Goal: Information Seeking & Learning: Learn about a topic

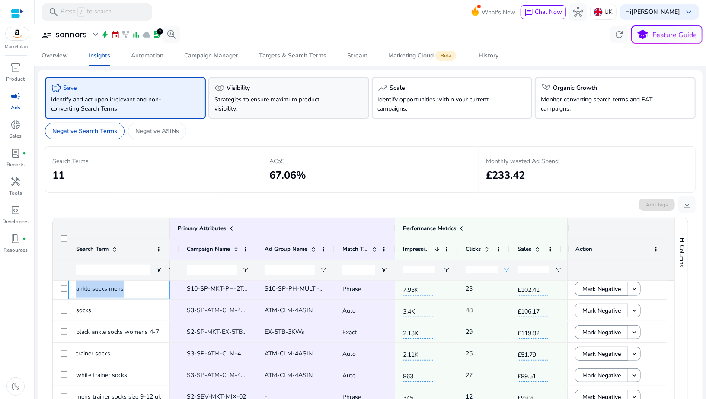
scroll to position [106, 0]
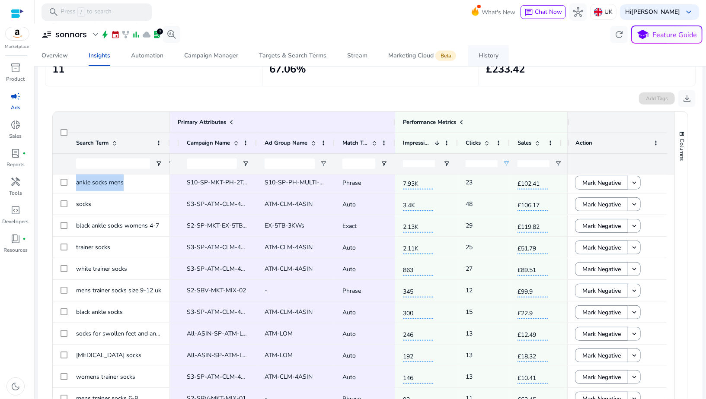
click at [496, 57] on div "History" at bounding box center [488, 56] width 20 height 6
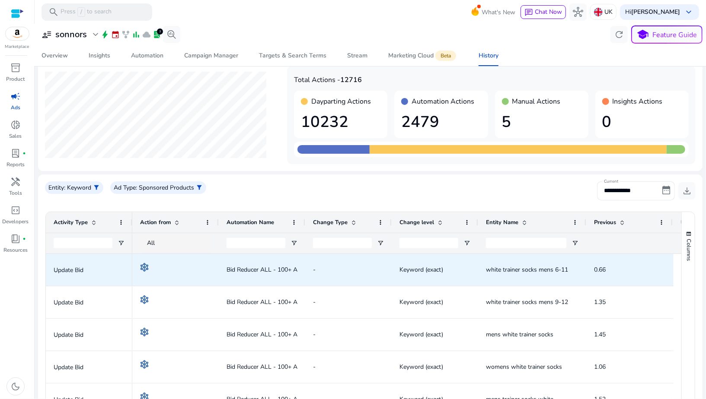
scroll to position [31, 0]
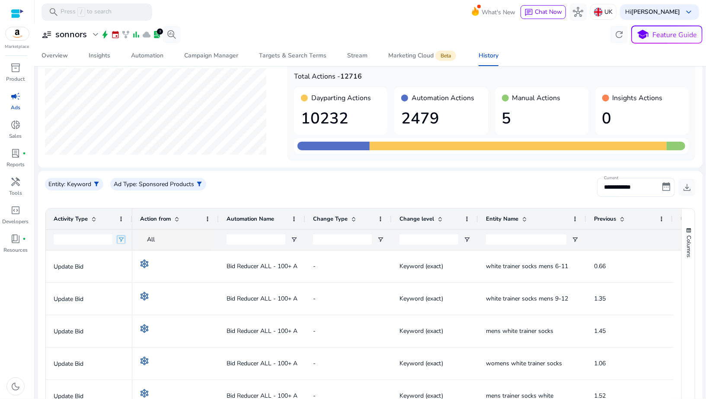
click at [123, 239] on span "Open Filter Menu" at bounding box center [121, 239] width 7 height 7
click at [131, 255] on div "Contains" at bounding box center [152, 256] width 53 height 6
click at [204, 58] on div "Campaign Manager" at bounding box center [211, 56] width 54 height 6
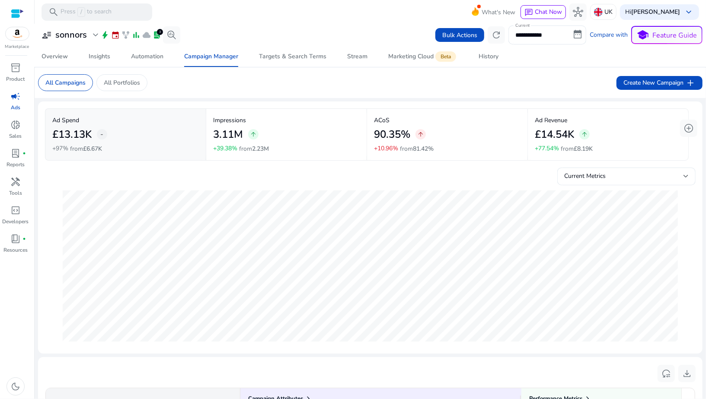
click at [104, 36] on span "bolt" at bounding box center [105, 35] width 9 height 9
click at [96, 35] on span "expand_more" at bounding box center [95, 35] width 10 height 10
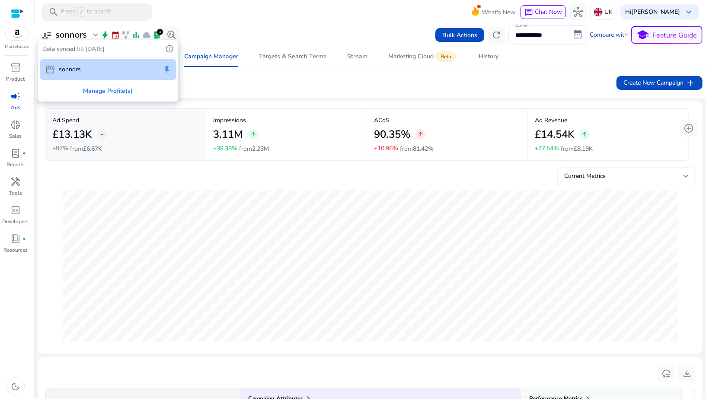
click at [105, 37] on div at bounding box center [353, 199] width 706 height 399
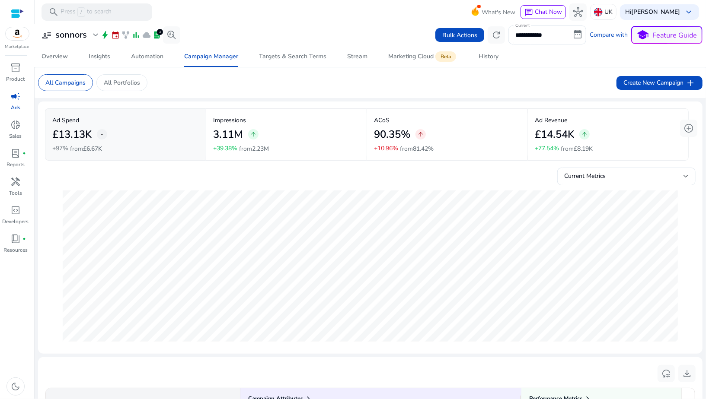
click at [105, 37] on span "bolt" at bounding box center [105, 35] width 9 height 9
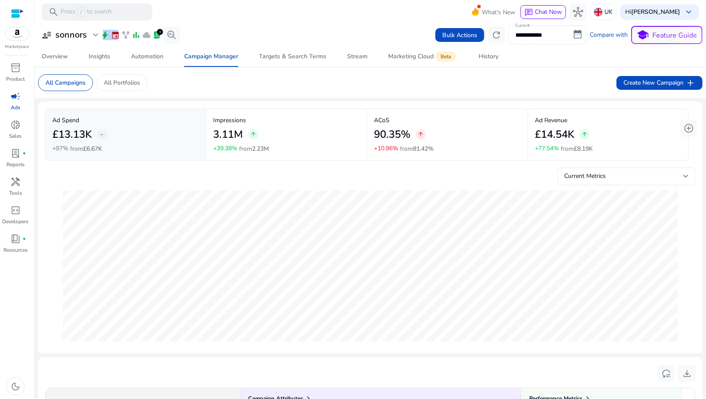
click at [104, 35] on span "bolt" at bounding box center [105, 35] width 9 height 9
click at [166, 59] on link "Automation" at bounding box center [147, 56] width 53 height 21
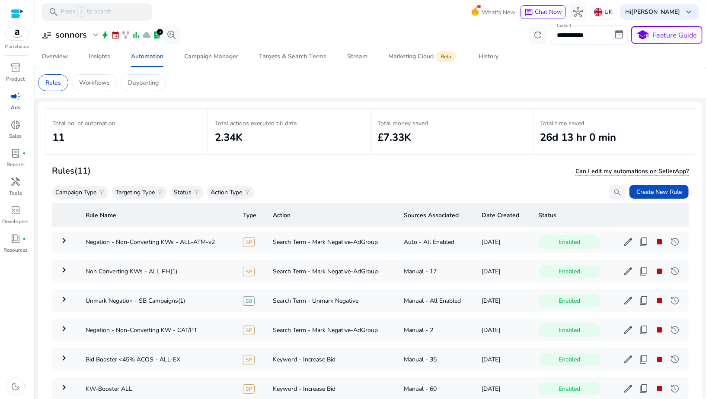
scroll to position [62, 0]
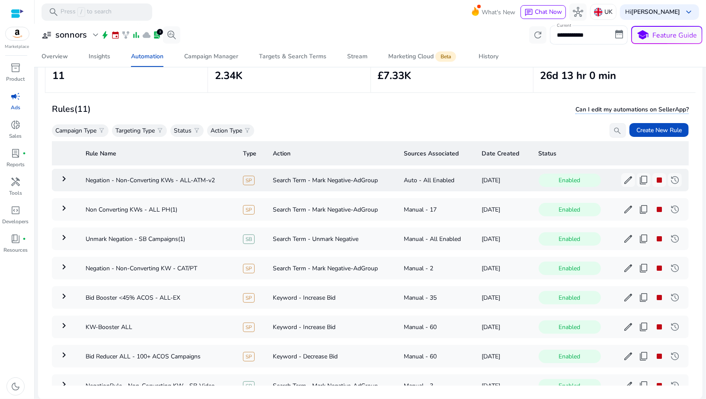
click at [68, 179] on mat-icon "keyboard_arrow_right" at bounding box center [64, 179] width 10 height 10
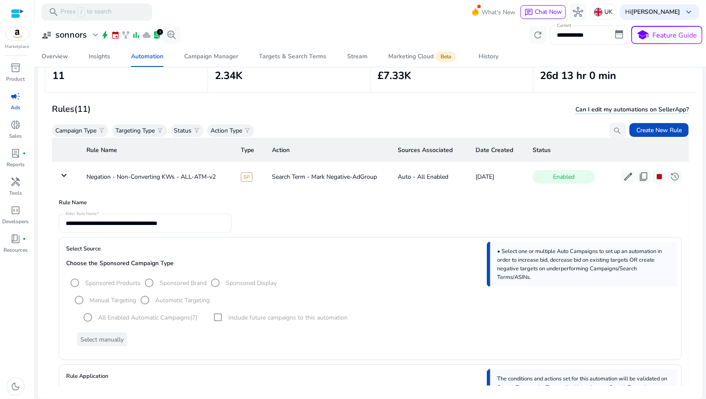
scroll to position [0, 0]
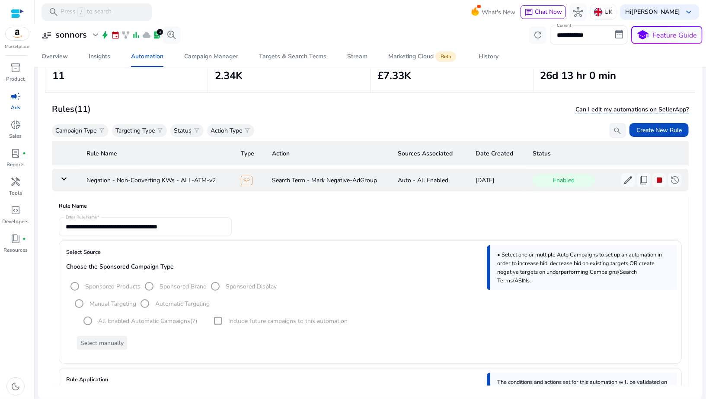
click at [63, 174] on mat-icon "keyboard_arrow_down" at bounding box center [64, 179] width 10 height 10
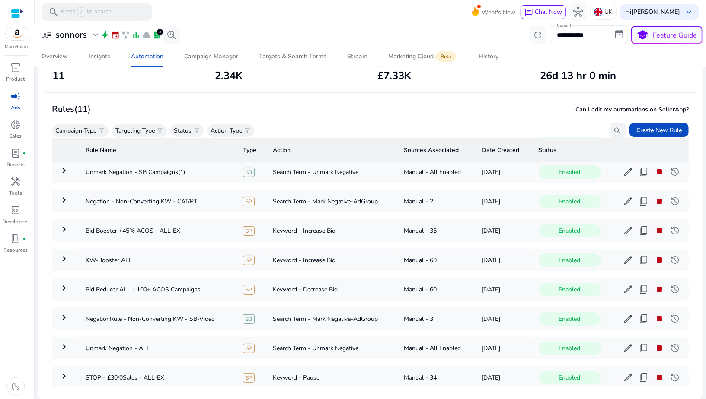
scroll to position [121, 0]
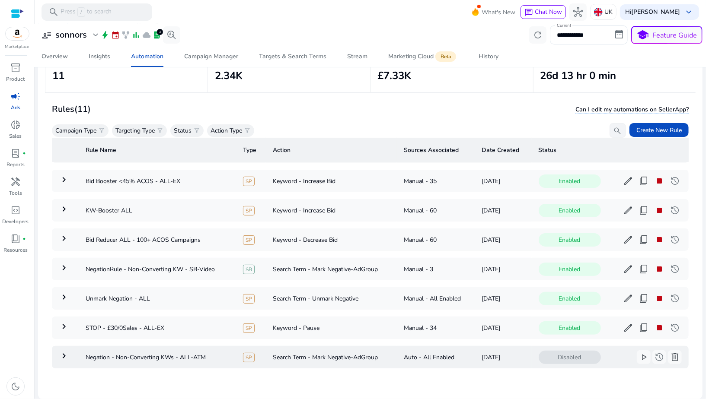
click at [65, 351] on mat-icon "keyboard_arrow_right" at bounding box center [64, 356] width 10 height 10
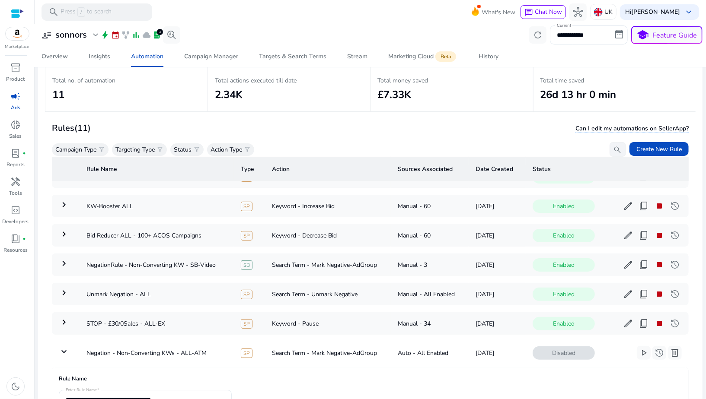
scroll to position [0, 0]
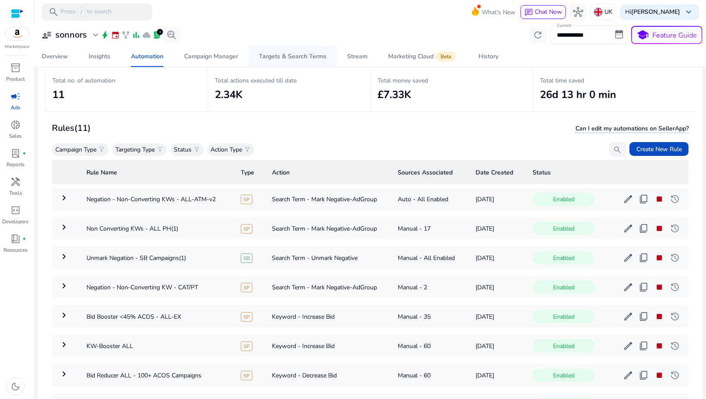
click at [325, 61] on link "Targets & Search Terms" at bounding box center [293, 56] width 88 height 21
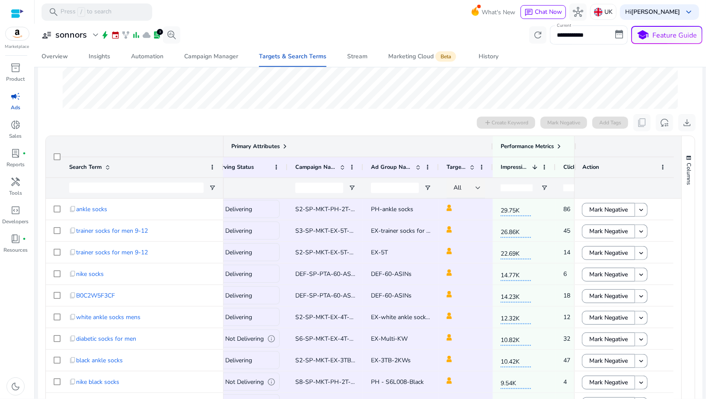
scroll to position [0, 179]
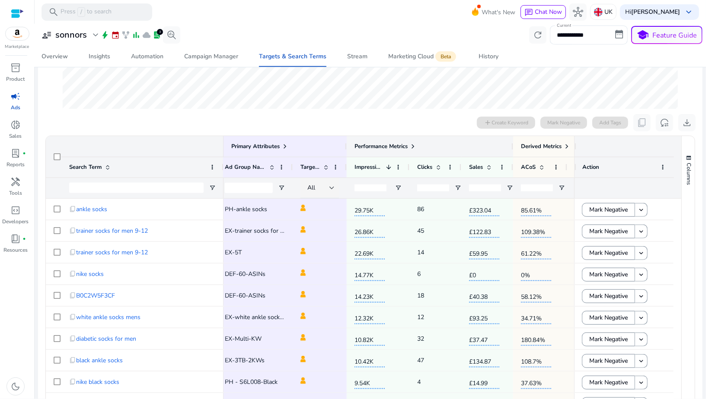
click at [415, 147] on span at bounding box center [412, 146] width 7 height 7
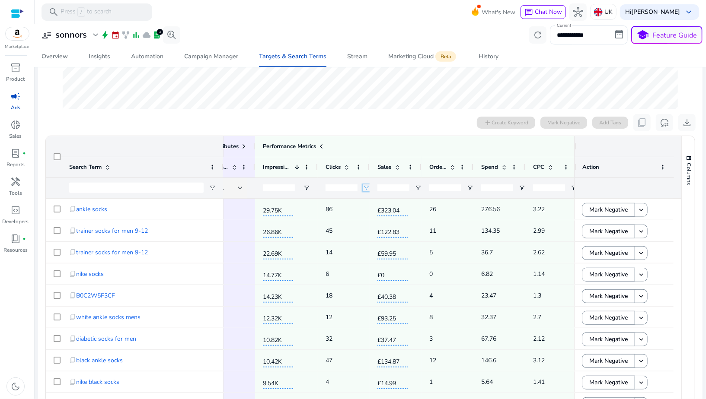
click at [365, 188] on span "Open Filter Menu" at bounding box center [366, 188] width 7 height 7
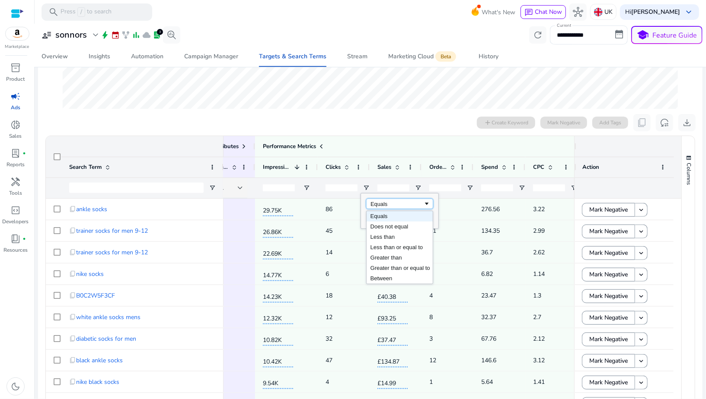
click at [376, 204] on div "Equals" at bounding box center [396, 204] width 53 height 6
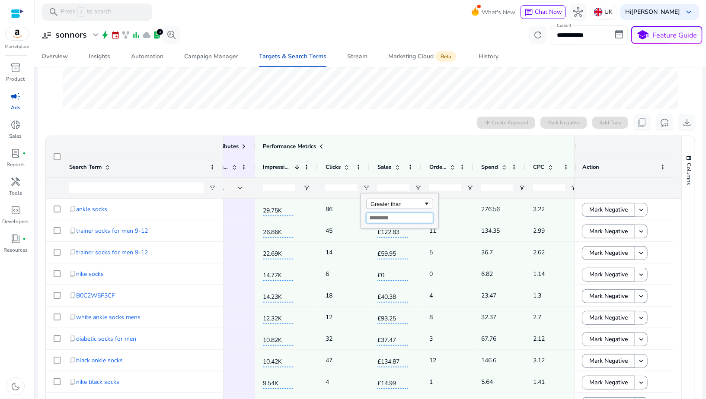
click at [374, 218] on input "Filter Value" at bounding box center [399, 218] width 67 height 10
type input "**"
click at [341, 196] on div "**" at bounding box center [341, 188] width 32 height 20
click at [470, 186] on span "Open Filter Menu" at bounding box center [469, 188] width 7 height 7
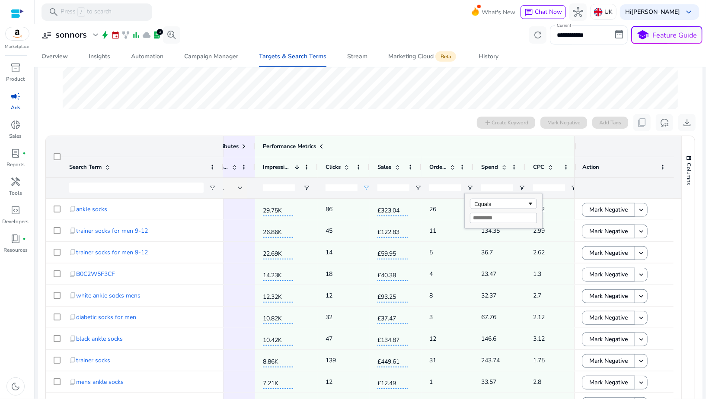
type input "*"
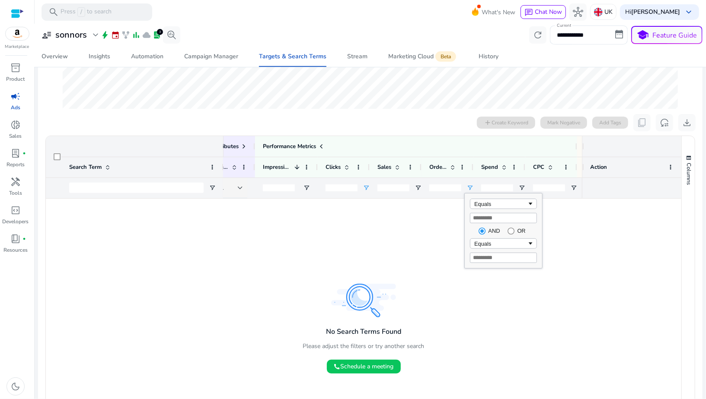
click at [443, 188] on input "*" at bounding box center [445, 188] width 32 height 7
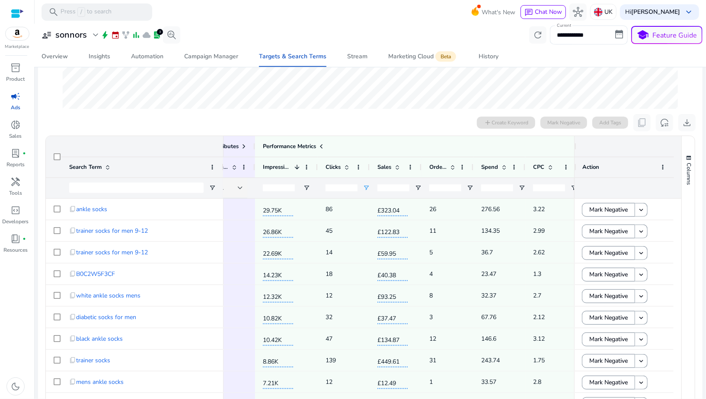
click at [342, 188] on input "**" at bounding box center [341, 188] width 32 height 7
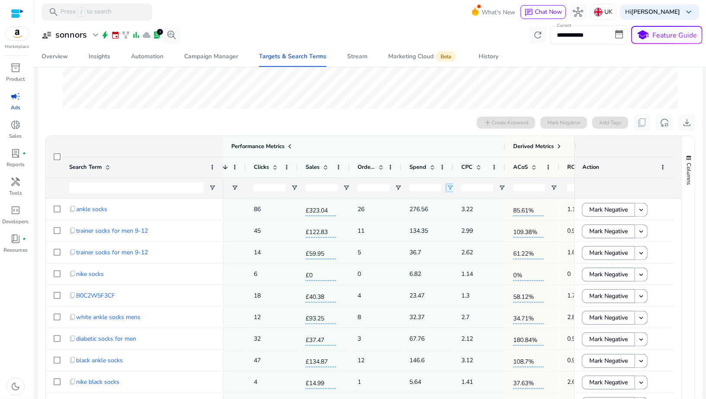
click at [449, 188] on span "Open Filter Menu" at bounding box center [449, 188] width 7 height 7
click at [456, 208] on div "Equals" at bounding box center [483, 211] width 77 height 35
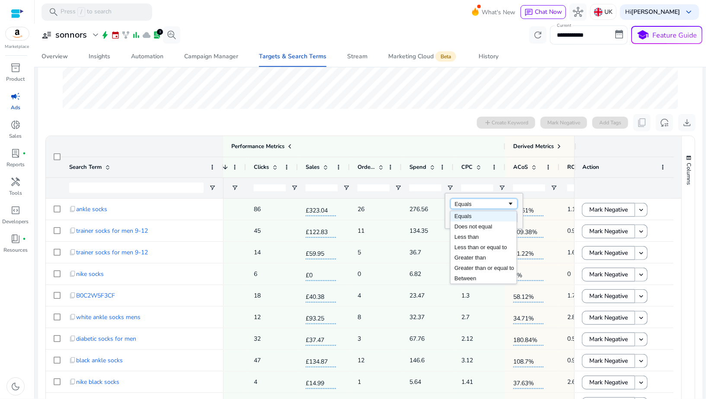
click at [456, 205] on div "Equals" at bounding box center [481, 204] width 53 height 6
click at [454, 217] on input "Filter Value" at bounding box center [483, 218] width 67 height 10
type input "**"
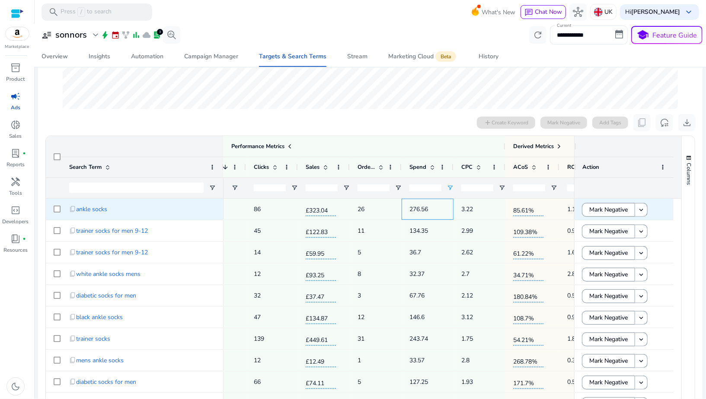
click at [427, 199] on div "276.56" at bounding box center [428, 209] width 52 height 21
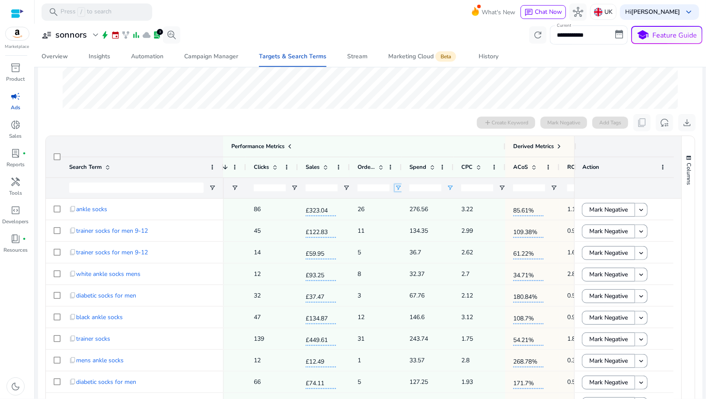
click at [395, 187] on span "Open Filter Menu" at bounding box center [398, 188] width 7 height 7
click at [407, 207] on div "Filtering operator" at bounding box center [432, 204] width 67 height 10
click at [413, 201] on div "Greater than or equal to" at bounding box center [429, 204] width 53 height 6
click at [408, 217] on input "Filter Value" at bounding box center [432, 218] width 67 height 10
type input "*"
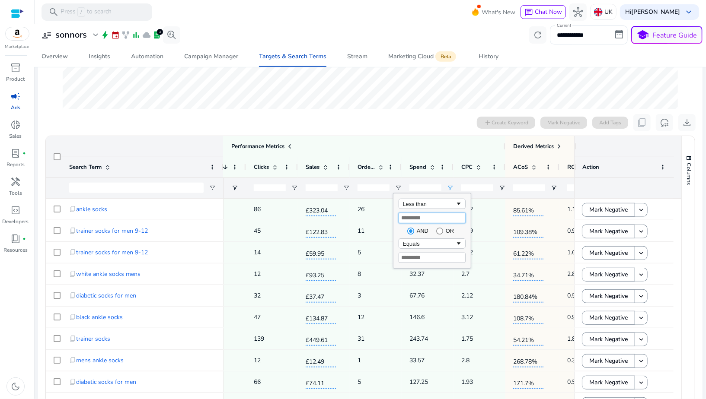
type input "*"
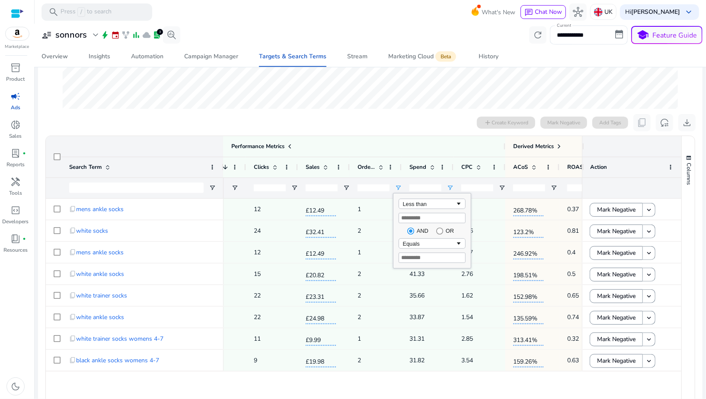
click at [365, 196] on div "*" at bounding box center [373, 188] width 32 height 20
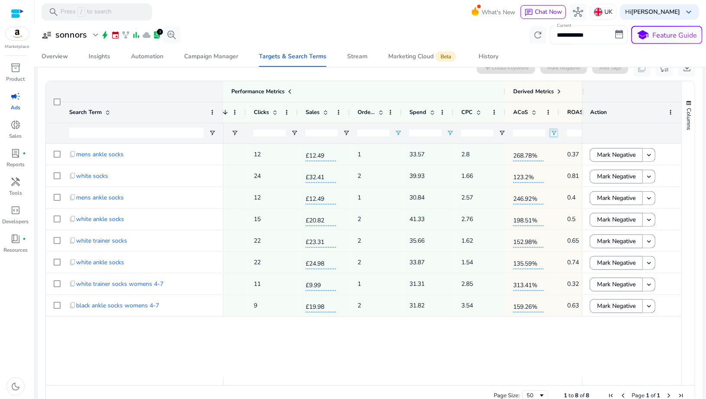
click at [552, 131] on span "Open Filter Menu" at bounding box center [553, 133] width 7 height 7
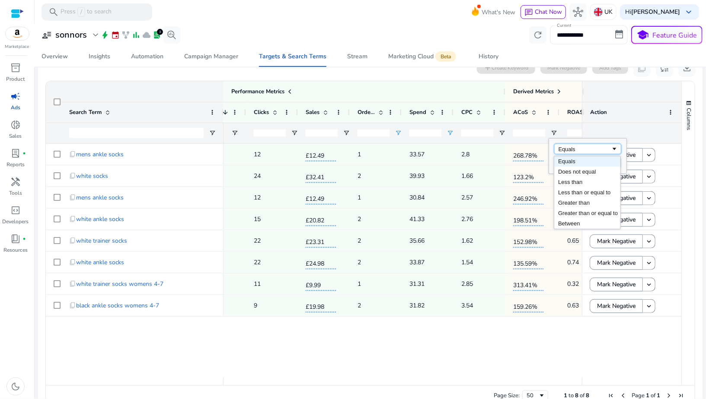
click at [560, 146] on div "Equals" at bounding box center [584, 149] width 53 height 6
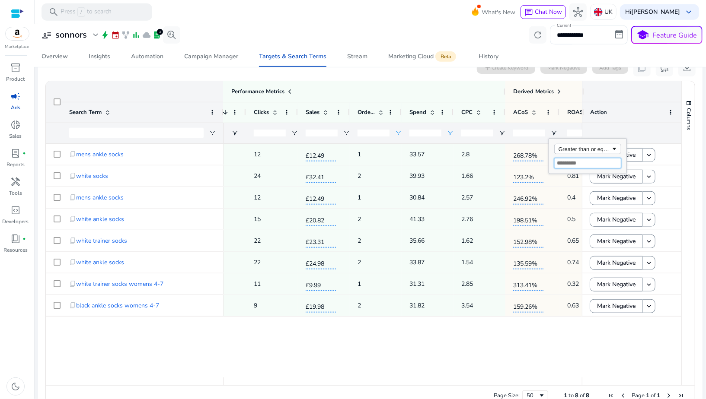
click at [560, 161] on input "Filter Value" at bounding box center [587, 163] width 67 height 10
type input "***"
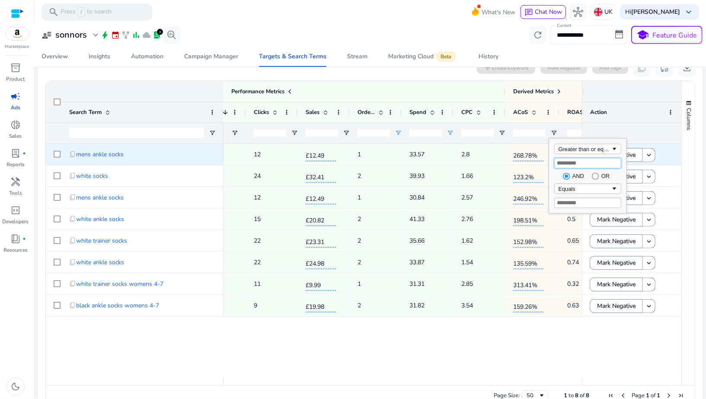
type input "***"
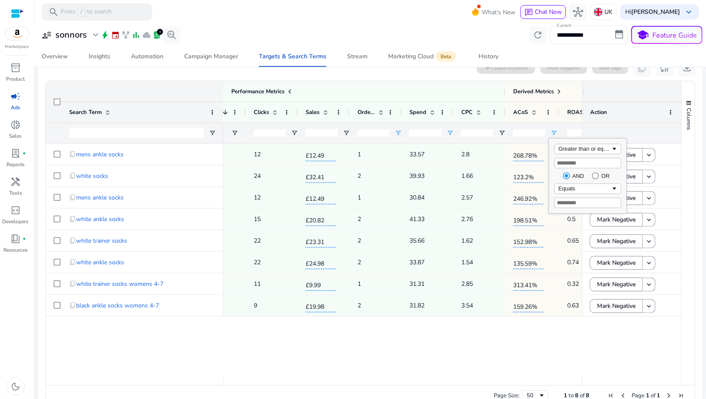
click at [535, 140] on div "***" at bounding box center [529, 133] width 32 height 20
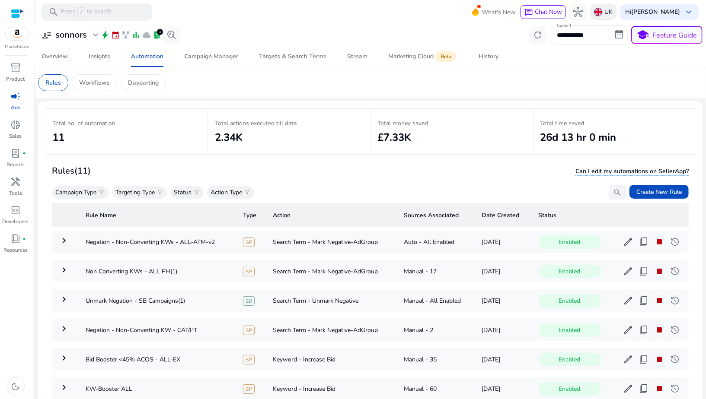
click at [611, 16] on div "UK" at bounding box center [603, 12] width 26 height 16
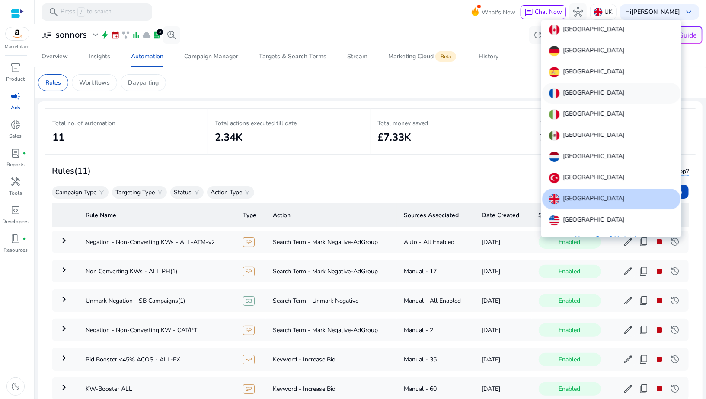
scroll to position [0, 0]
click at [568, 56] on p "[GEOGRAPHIC_DATA]" at bounding box center [593, 52] width 61 height 10
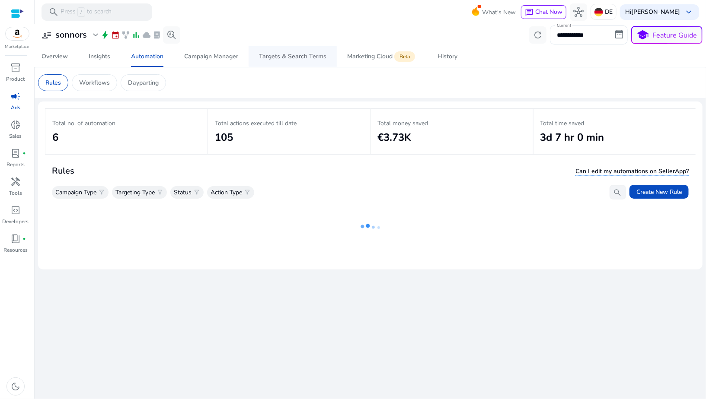
click at [289, 63] on span "Targets & Search Terms" at bounding box center [292, 56] width 67 height 21
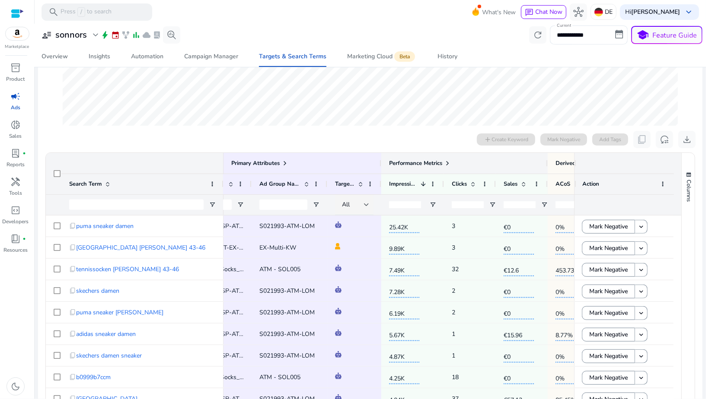
click at [448, 160] on span at bounding box center [447, 163] width 7 height 7
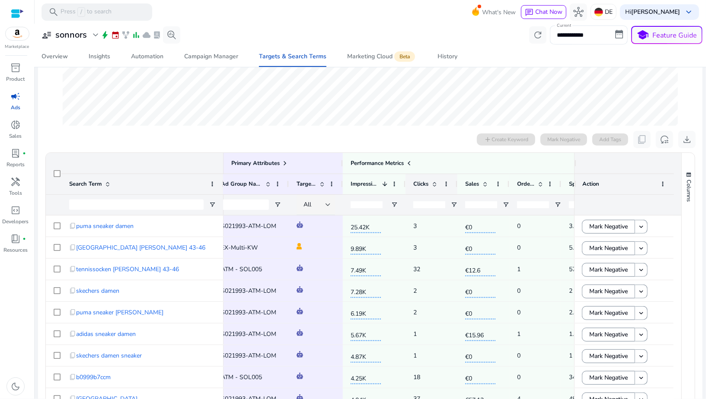
scroll to position [0, 379]
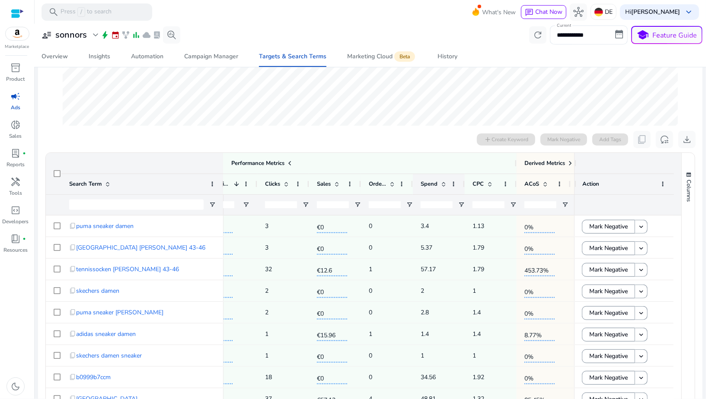
click at [443, 185] on span at bounding box center [443, 184] width 7 height 7
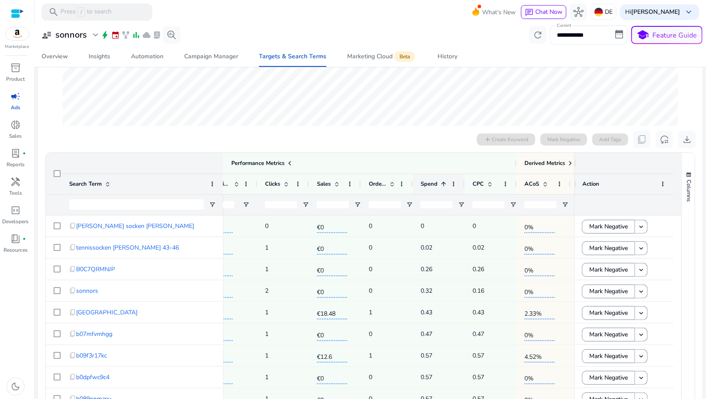
click at [437, 182] on span at bounding box center [442, 184] width 10 height 7
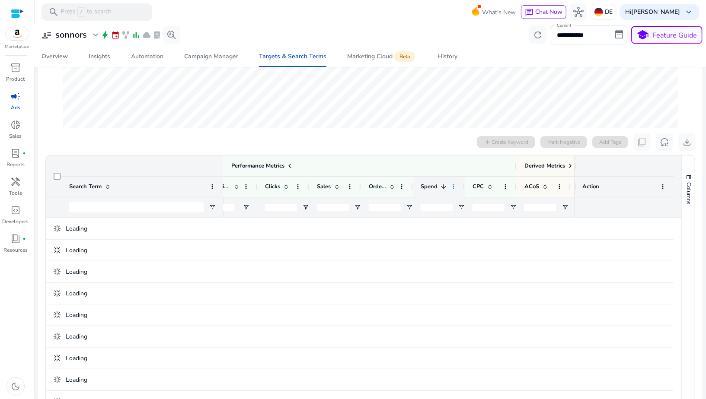
scroll to position [197, 0]
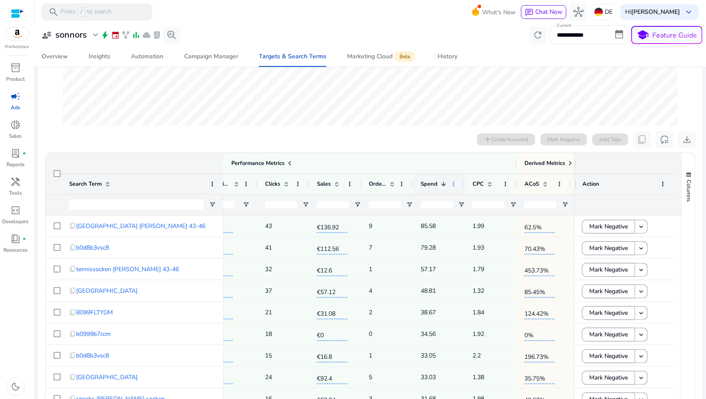
click at [453, 185] on span at bounding box center [453, 184] width 7 height 7
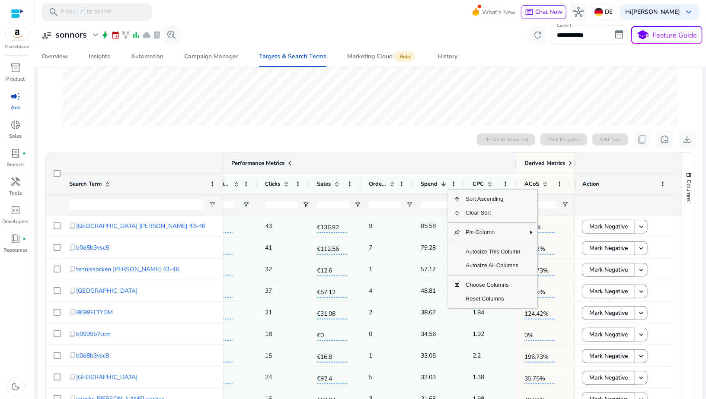
click at [425, 164] on div "Performance Metrics" at bounding box center [355, 163] width 306 height 12
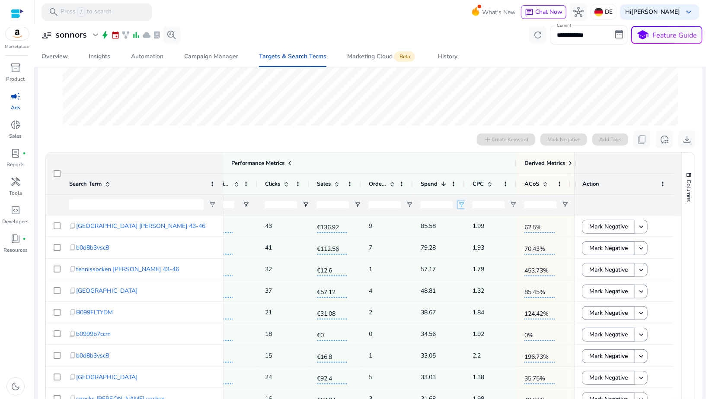
click at [459, 202] on span "Open Filter Menu" at bounding box center [461, 204] width 7 height 7
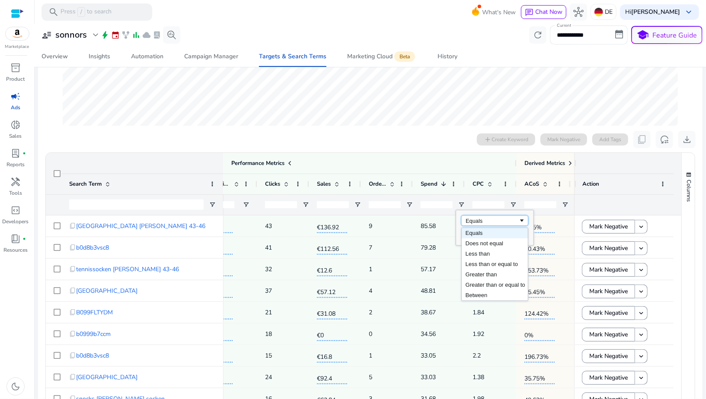
click at [477, 222] on div "Equals" at bounding box center [492, 221] width 53 height 6
click at [468, 236] on input "Filter Value" at bounding box center [494, 235] width 67 height 10
type input "**"
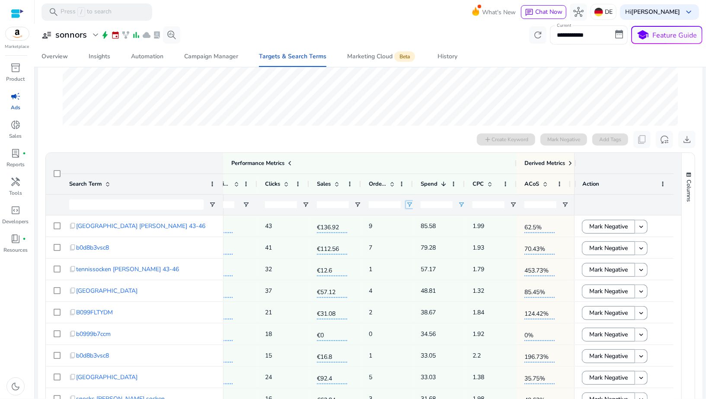
click at [408, 205] on span "Open Filter Menu" at bounding box center [409, 204] width 7 height 7
click at [423, 220] on div "Equals" at bounding box center [440, 221] width 53 height 6
click at [415, 236] on input "Filter Value" at bounding box center [442, 235] width 67 height 10
type input "*"
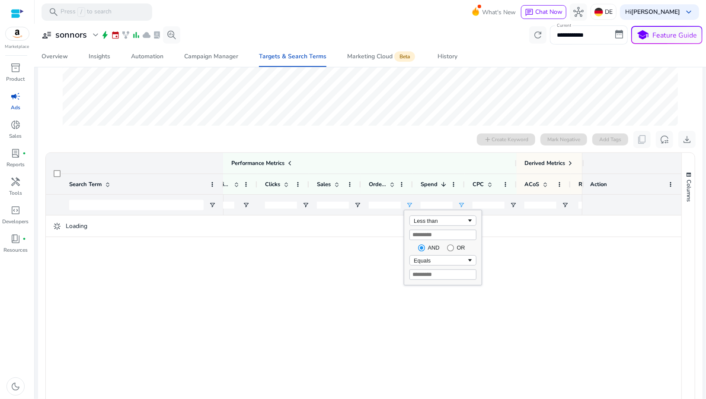
click at [393, 212] on div "*" at bounding box center [385, 205] width 32 height 20
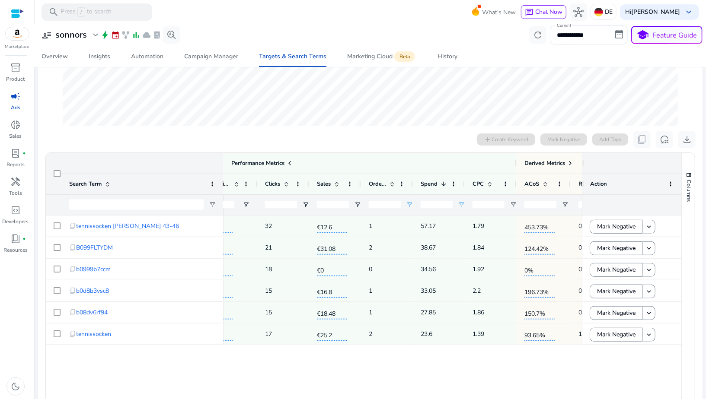
click at [559, 202] on div at bounding box center [544, 204] width 54 height 21
click at [563, 203] on span "Open Filter Menu" at bounding box center [564, 204] width 7 height 7
click at [571, 223] on div "Equals" at bounding box center [598, 221] width 67 height 10
click at [571, 234] on input "Filter Value" at bounding box center [598, 235] width 67 height 10
type input "***"
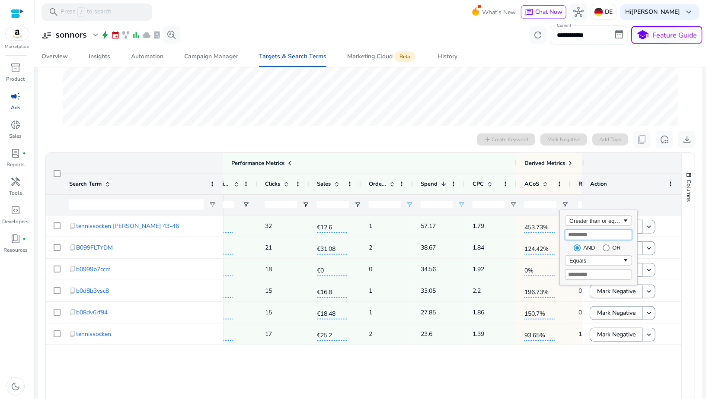
type input "***"
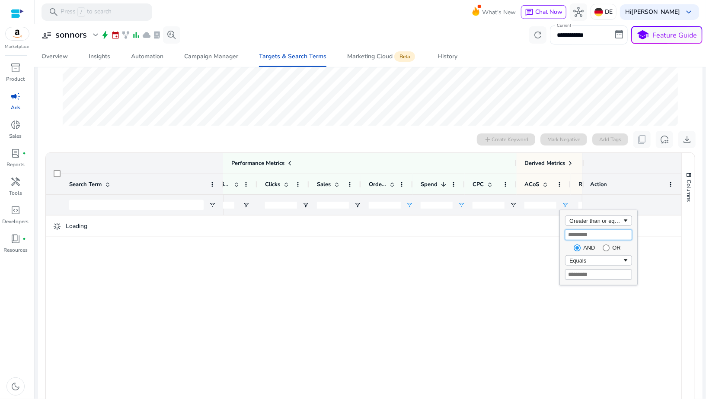
scroll to position [103, 0]
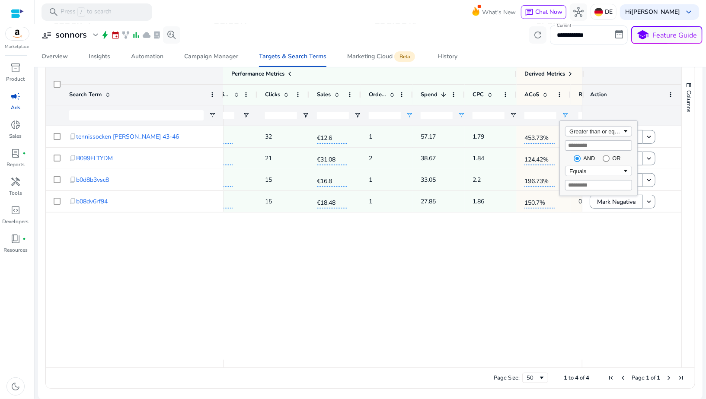
click at [518, 264] on div "ATM - SOL005 7.49K 32 €12.6 1 57.17 1.79 453.73% 0.22 3.13% ATM - SOL005 1.17K …" at bounding box center [402, 243] width 358 height 234
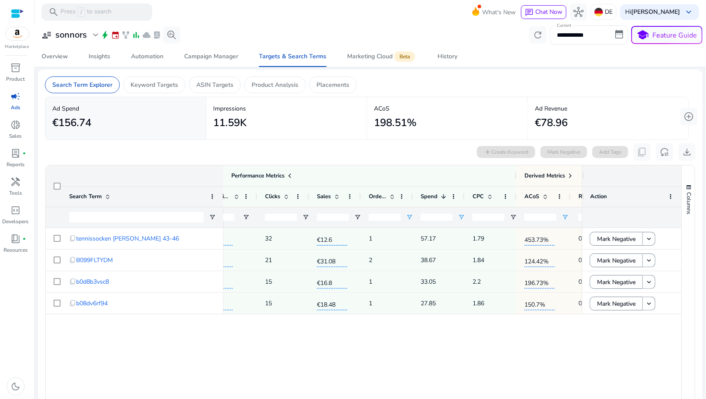
scroll to position [2, 0]
click at [612, 4] on p "DE" at bounding box center [609, 11] width 8 height 15
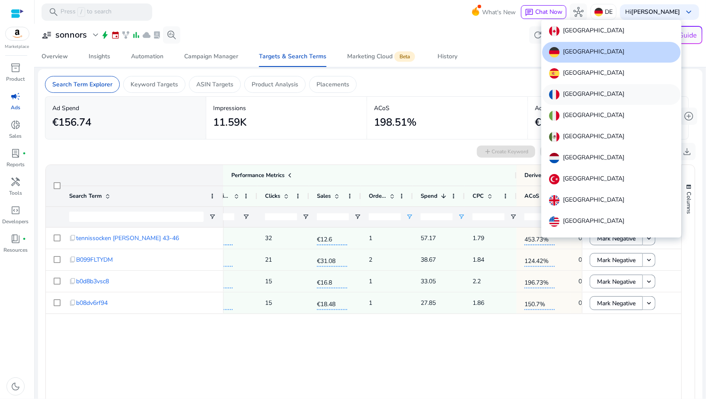
scroll to position [10, 0]
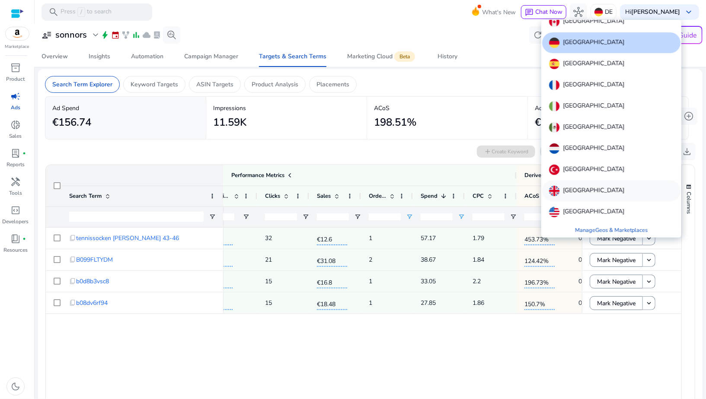
click at [571, 191] on p "United Kingdom" at bounding box center [593, 191] width 61 height 10
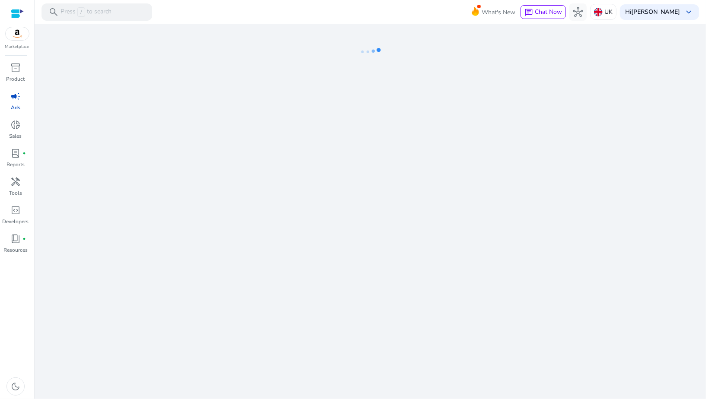
select select "*"
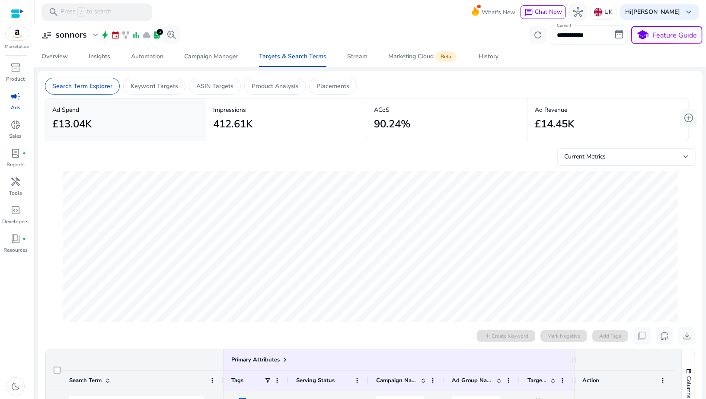
click at [558, 38] on input "**********" at bounding box center [589, 35] width 78 height 19
select select "*"
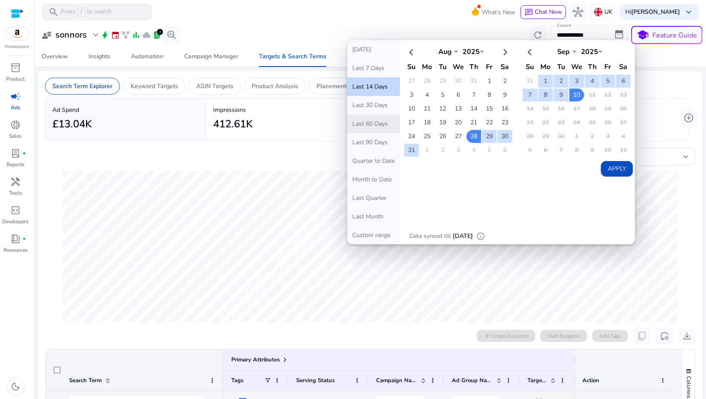
click at [366, 126] on button "Last 60 Days" at bounding box center [373, 124] width 53 height 19
type input "**********"
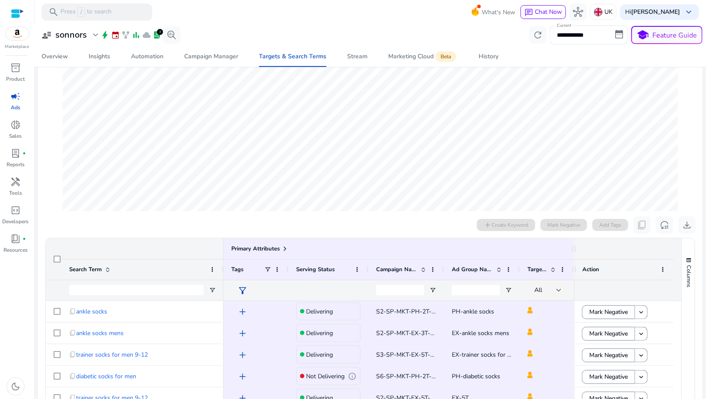
scroll to position [58, 0]
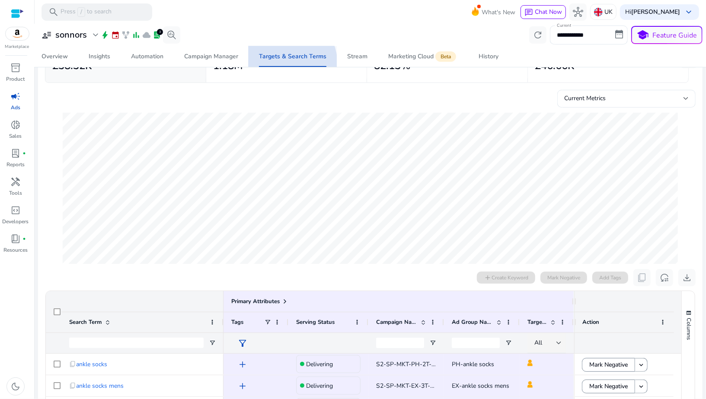
click at [278, 65] on span "Targets & Search Terms" at bounding box center [292, 56] width 67 height 21
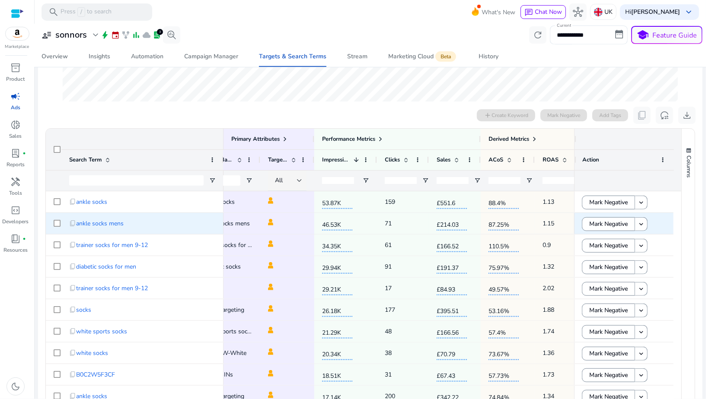
scroll to position [0, 292]
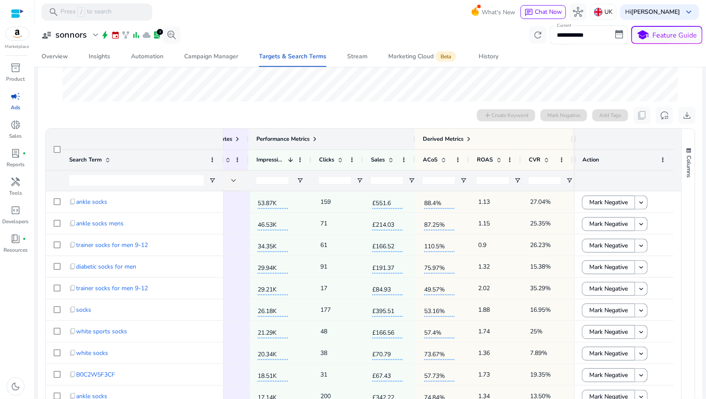
click at [316, 137] on span at bounding box center [314, 139] width 7 height 7
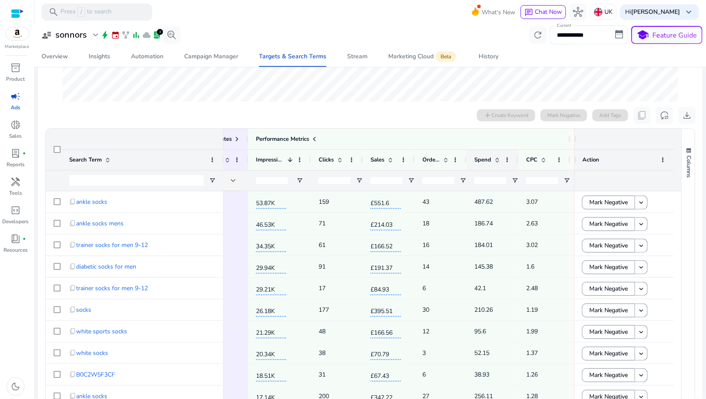
click at [497, 160] on span at bounding box center [497, 159] width 7 height 7
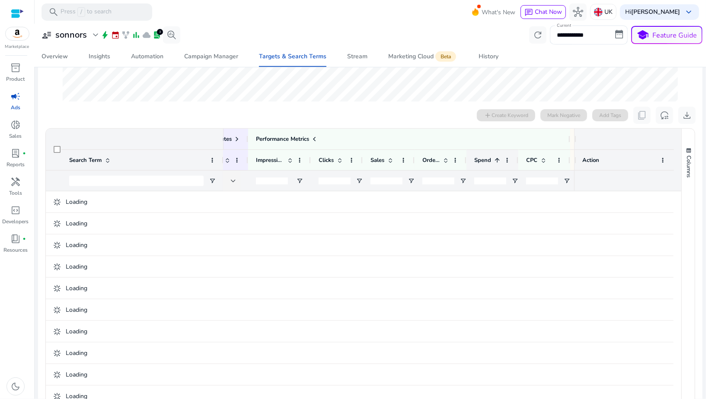
click at [497, 160] on span at bounding box center [497, 160] width 7 height 7
click at [514, 179] on span "Open Filter Menu" at bounding box center [514, 181] width 7 height 7
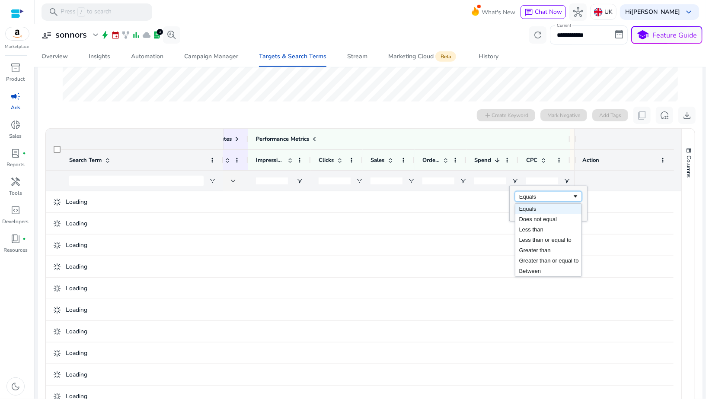
click at [528, 197] on div "Equals" at bounding box center [545, 197] width 53 height 6
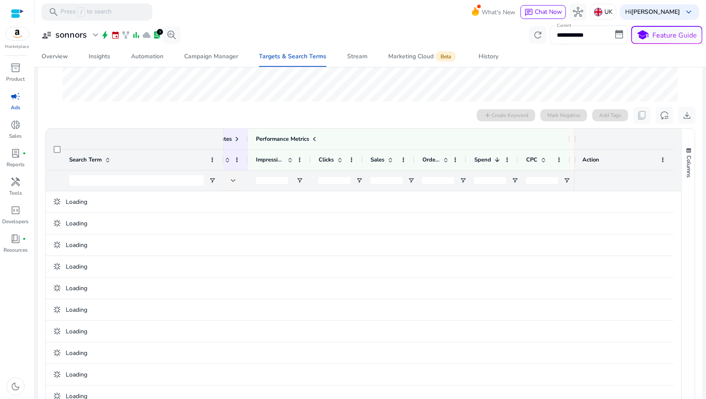
click at [488, 182] on input "number" at bounding box center [490, 180] width 32 height 7
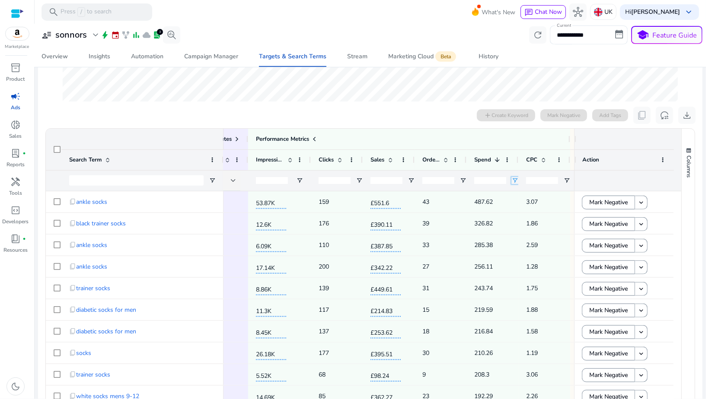
click at [511, 180] on span "Open Filter Menu" at bounding box center [514, 180] width 7 height 7
click at [524, 199] on div "Equals" at bounding box center [548, 196] width 67 height 10
click at [522, 216] on div "Greater than" at bounding box center [548, 203] width 77 height 35
click at [522, 212] on input "Filter Value" at bounding box center [548, 211] width 67 height 10
type input "**"
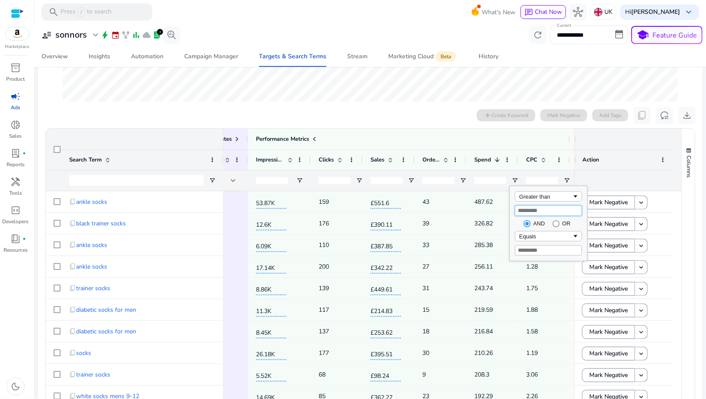
type input "**"
click at [462, 179] on span "Open Filter Menu" at bounding box center [462, 180] width 7 height 7
click at [480, 197] on div "Equals" at bounding box center [493, 197] width 53 height 6
click at [472, 210] on input "Filter Value" at bounding box center [496, 211] width 67 height 10
type input "*"
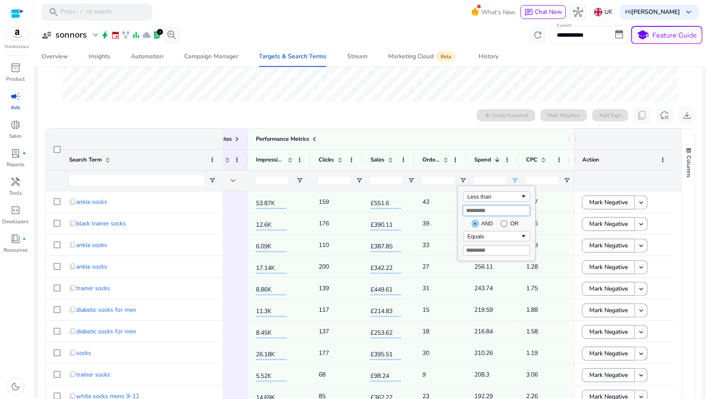
type input "*"
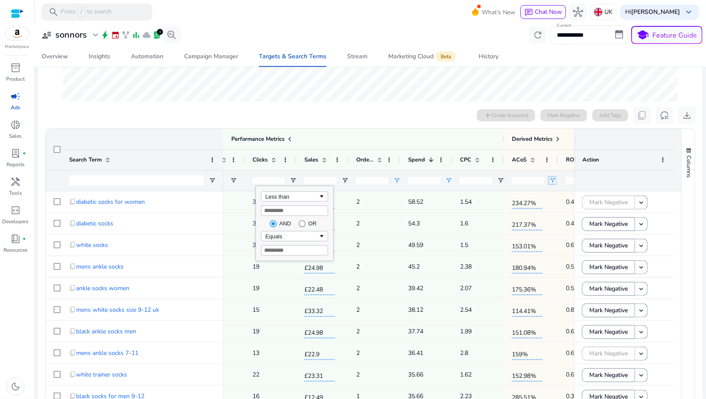
click at [552, 181] on span "Open Filter Menu" at bounding box center [552, 180] width 7 height 7
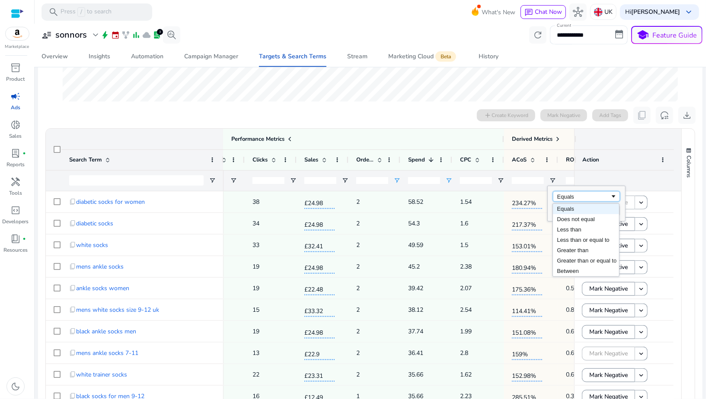
click at [561, 194] on div "Equals" at bounding box center [583, 197] width 53 height 6
click at [566, 213] on input "Filter Value" at bounding box center [586, 211] width 67 height 10
type input "***"
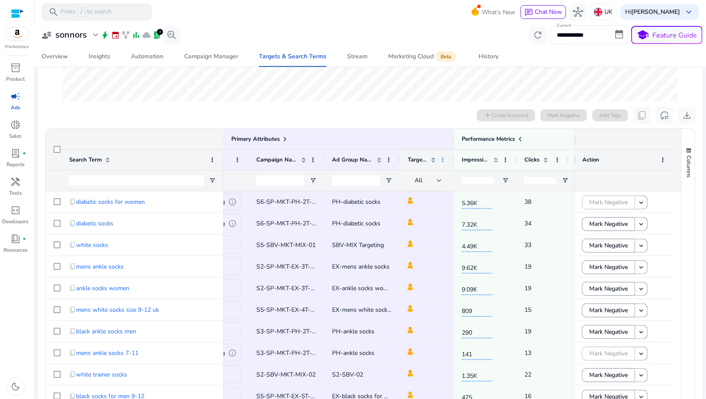
click at [443, 162] on span at bounding box center [442, 159] width 7 height 7
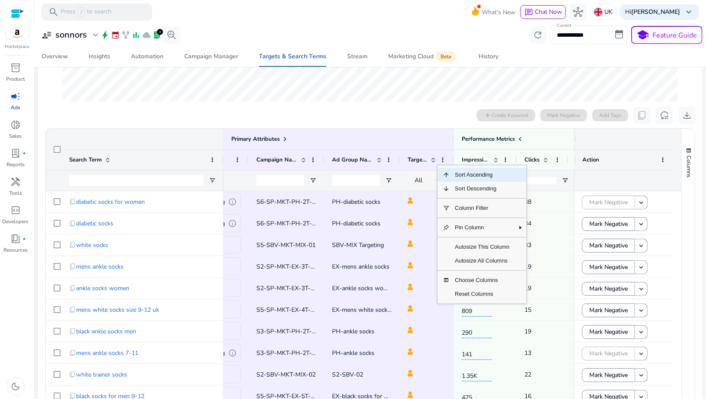
click at [431, 182] on div "All" at bounding box center [425, 181] width 22 height 10
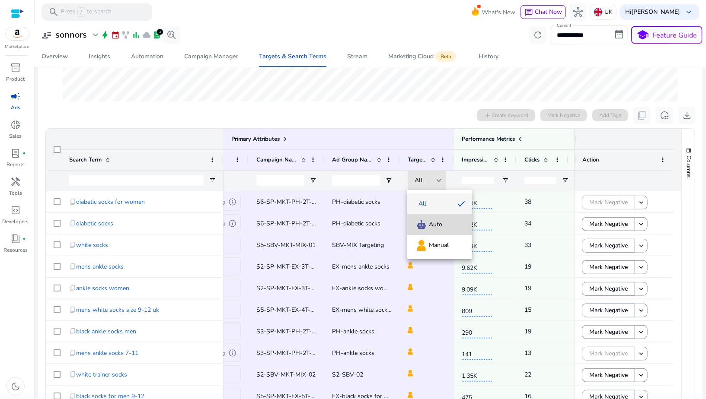
click at [427, 224] on div "Auto" at bounding box center [428, 225] width 28 height 10
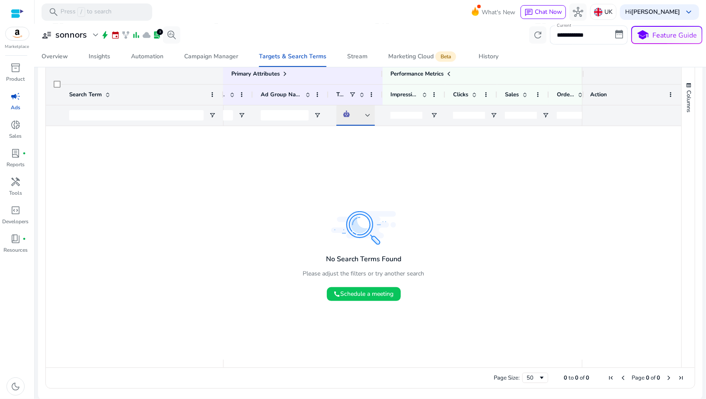
click at [358, 116] on div at bounding box center [354, 116] width 22 height 10
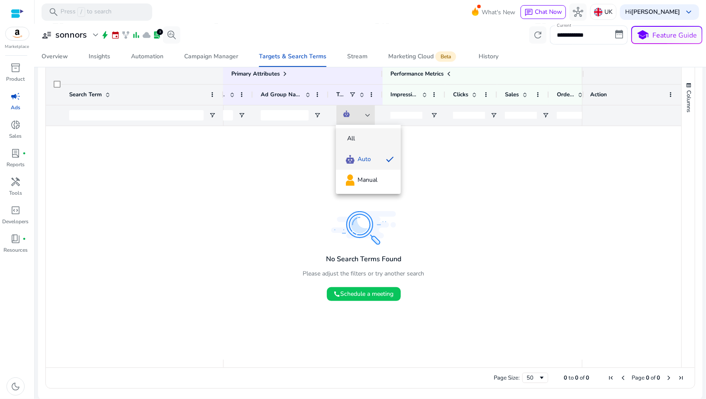
click at [358, 140] on span "All" at bounding box center [368, 138] width 51 height 9
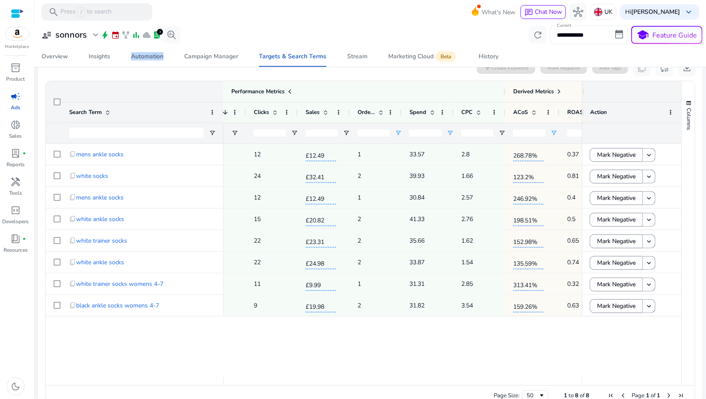
scroll to position [57, 0]
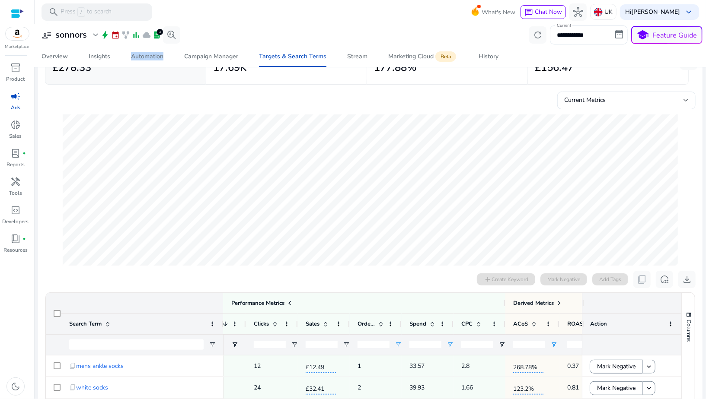
click at [19, 96] on span "campaign" at bounding box center [15, 96] width 10 height 10
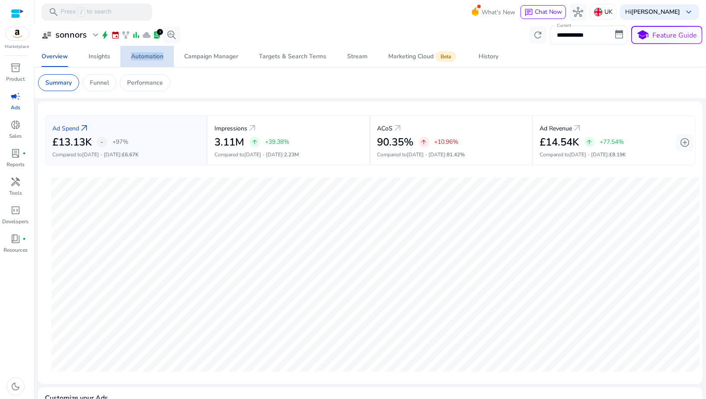
click at [145, 57] on div "Automation" at bounding box center [147, 57] width 32 height 6
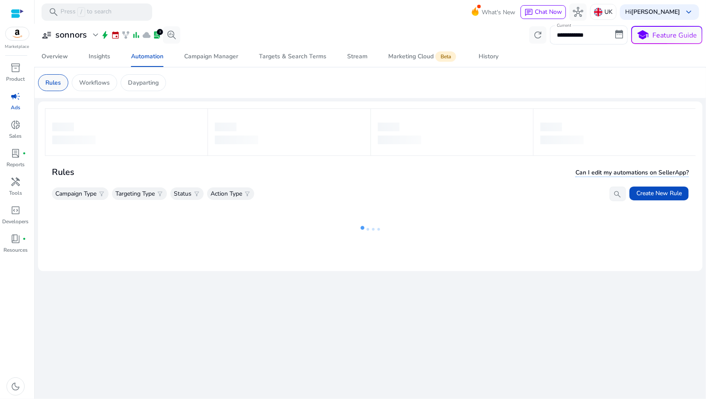
click at [51, 87] on div "Rules" at bounding box center [53, 82] width 30 height 17
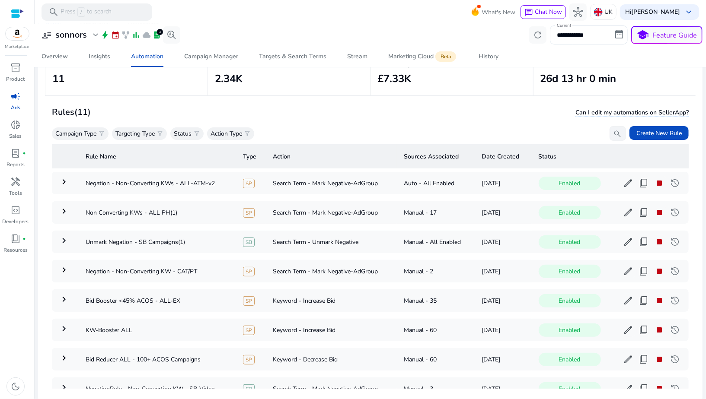
scroll to position [62, 0]
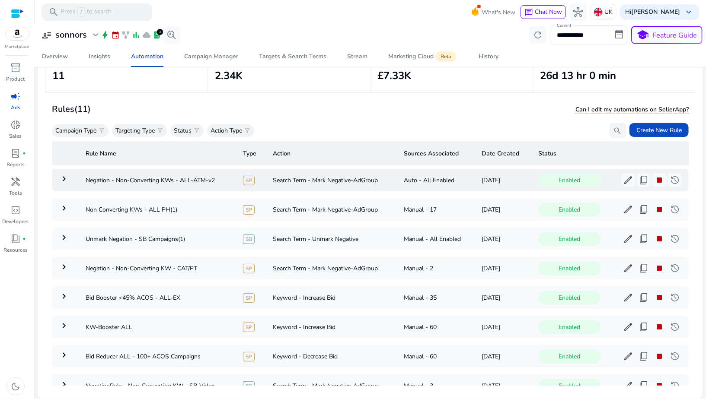
click at [62, 171] on td "keyboard_arrow_right" at bounding box center [65, 180] width 27 height 22
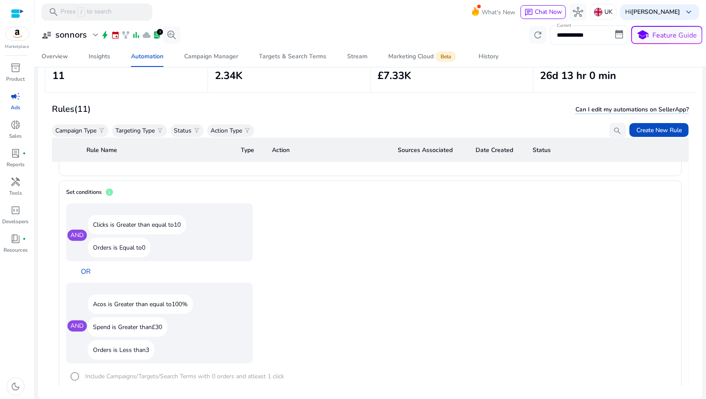
scroll to position [440, 0]
click at [603, 12] on img at bounding box center [598, 12] width 9 height 9
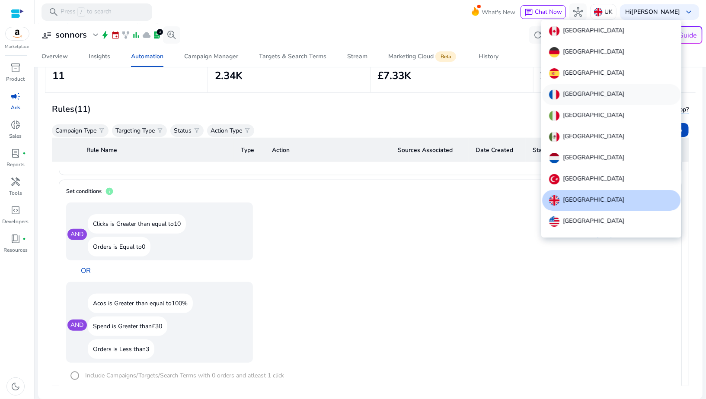
scroll to position [10, 0]
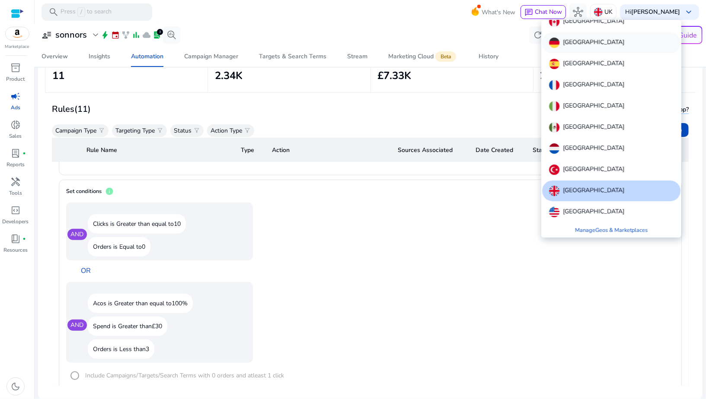
click at [568, 38] on p "[GEOGRAPHIC_DATA]" at bounding box center [593, 43] width 61 height 10
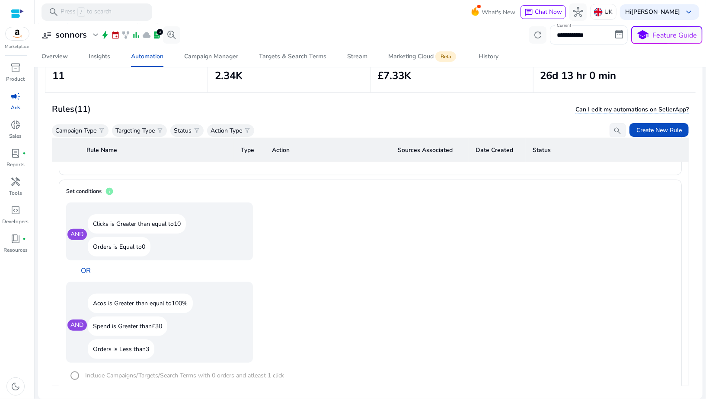
scroll to position [0, 0]
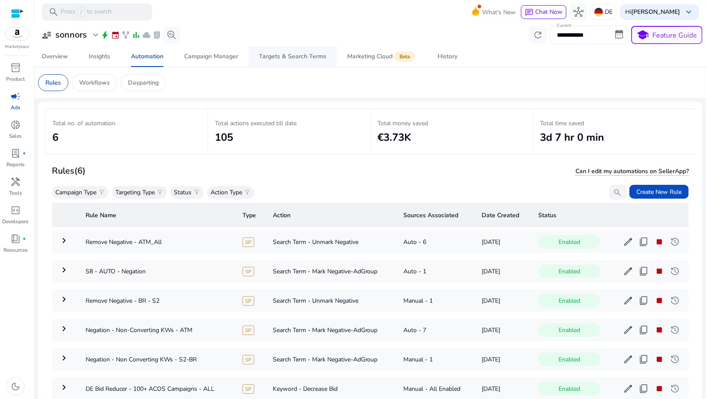
click at [290, 59] on div "Targets & Search Terms" at bounding box center [292, 57] width 67 height 6
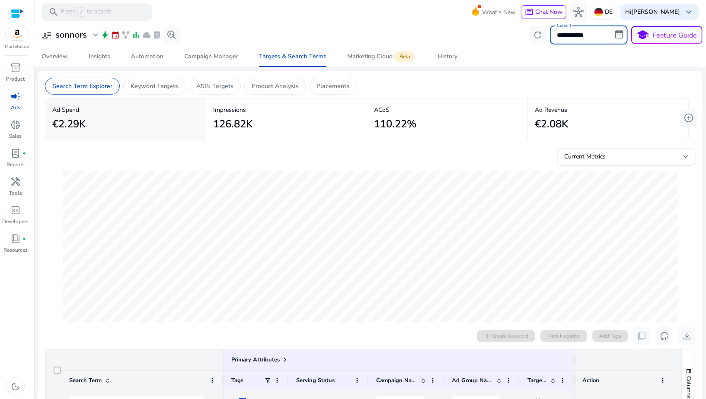
click at [572, 37] on input "**********" at bounding box center [589, 35] width 78 height 19
select select "*"
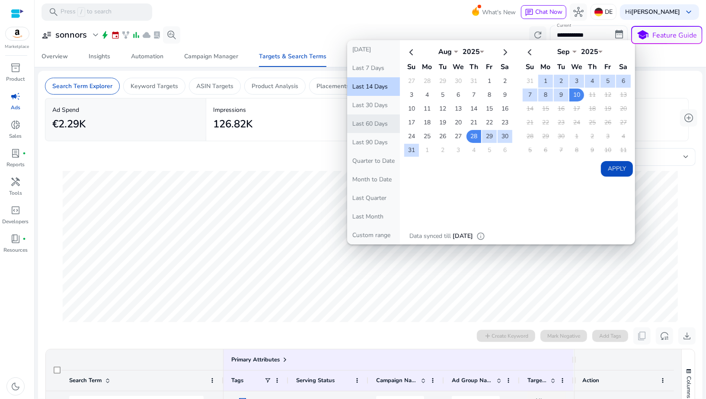
click at [366, 128] on button "Last 60 Days" at bounding box center [373, 124] width 53 height 19
type input "**********"
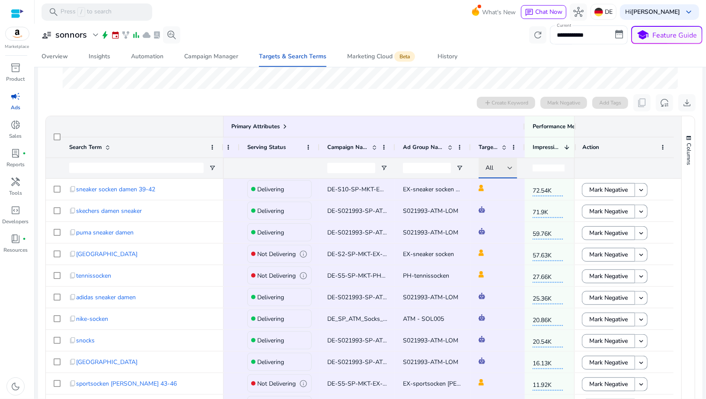
click at [500, 166] on div "All" at bounding box center [496, 168] width 22 height 10
click at [499, 211] on div "Auto" at bounding box center [499, 212] width 28 height 10
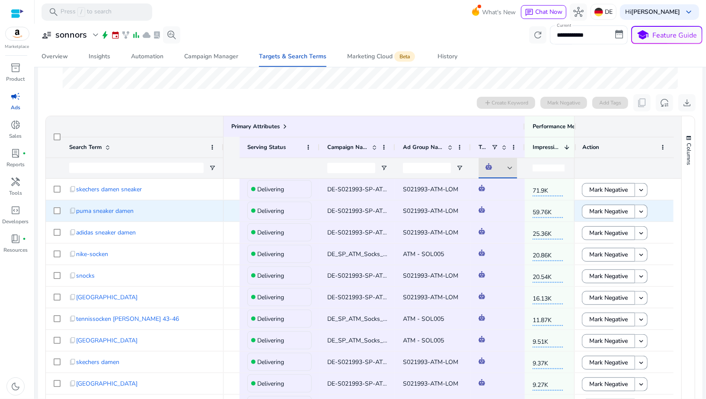
scroll to position [0, 325]
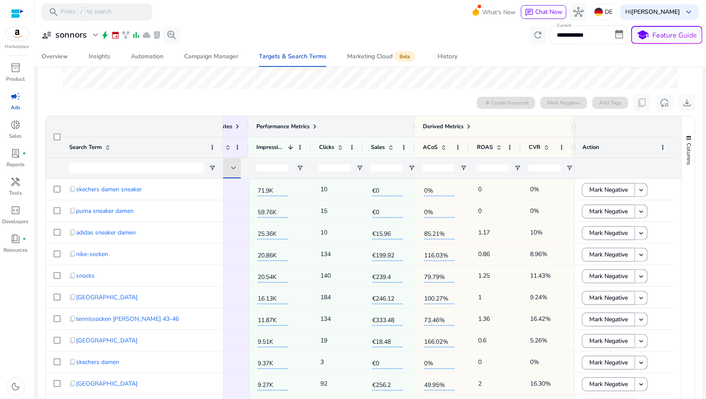
click at [314, 127] on span at bounding box center [314, 126] width 7 height 7
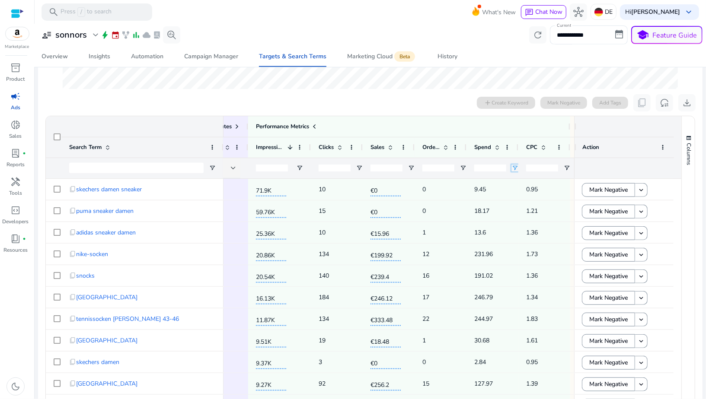
click at [515, 168] on span "Open Filter Menu" at bounding box center [514, 168] width 7 height 7
click at [522, 183] on div "Equals" at bounding box center [545, 184] width 53 height 6
click at [531, 196] on input "Filter Value" at bounding box center [548, 198] width 67 height 10
type input "**"
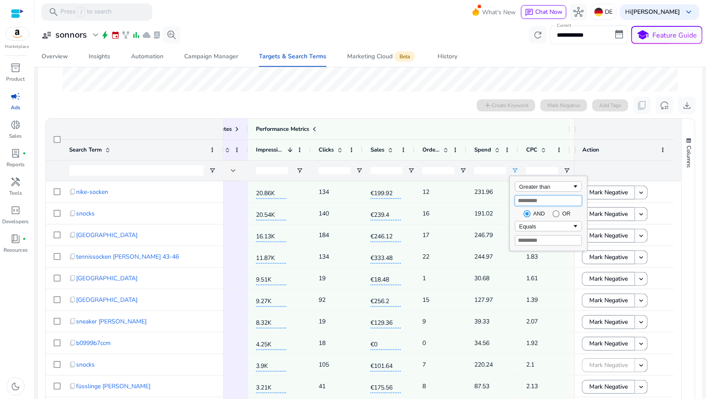
scroll to position [233, 0]
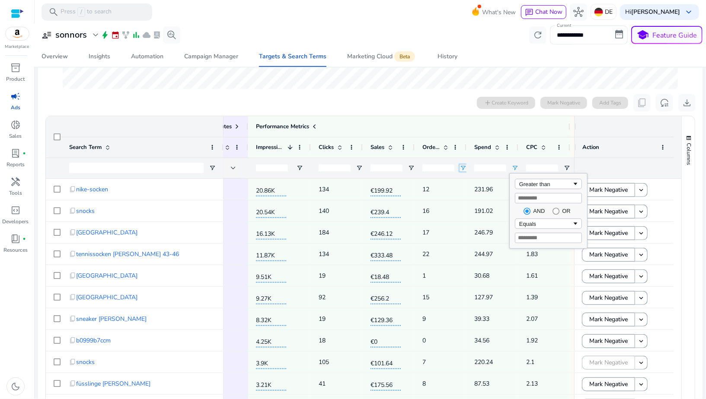
click at [461, 166] on span "Open Filter Menu" at bounding box center [462, 168] width 7 height 7
click at [470, 184] on div "Equals" at bounding box center [493, 184] width 53 height 6
click at [470, 197] on input "Filter Value" at bounding box center [496, 198] width 67 height 10
type input "*"
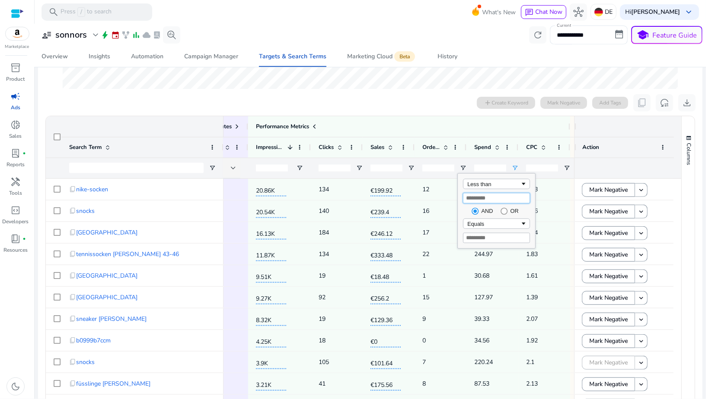
type input "*"
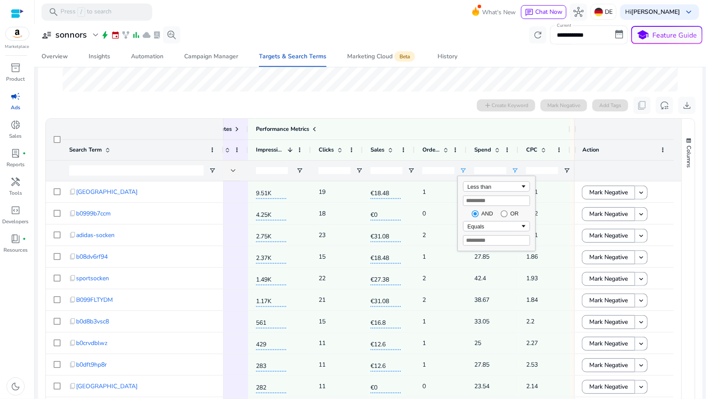
click at [444, 176] on div "*" at bounding box center [438, 171] width 32 height 20
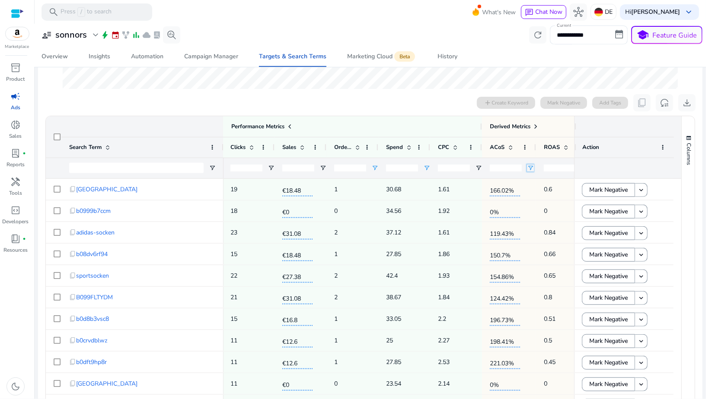
click at [529, 168] on span "Open Filter Menu" at bounding box center [530, 168] width 7 height 7
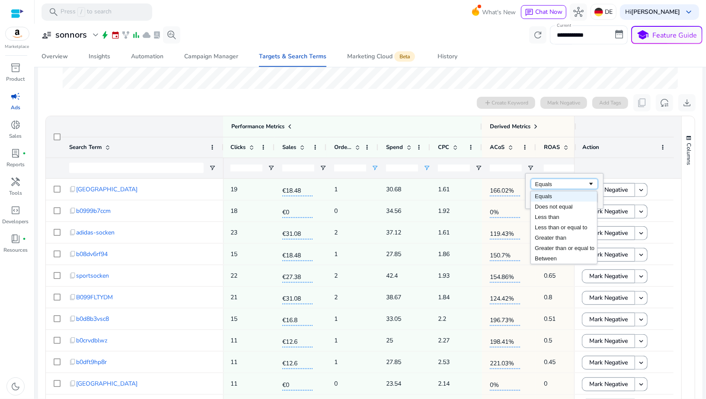
click at [536, 182] on div "Equals" at bounding box center [561, 184] width 53 height 6
click at [538, 196] on input "Filter Value" at bounding box center [564, 198] width 67 height 10
type input "***"
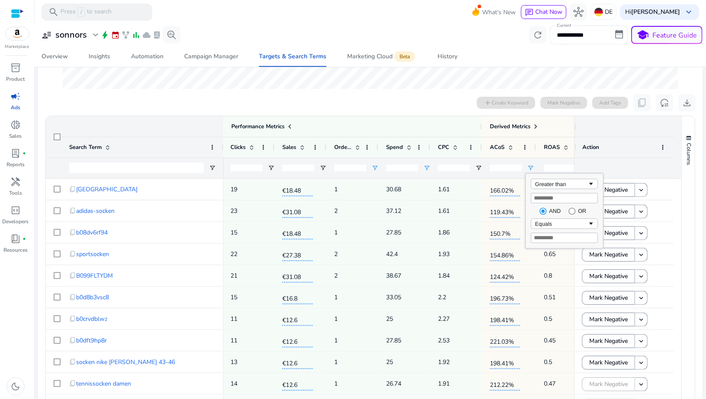
click at [483, 177] on div "***" at bounding box center [509, 168] width 54 height 21
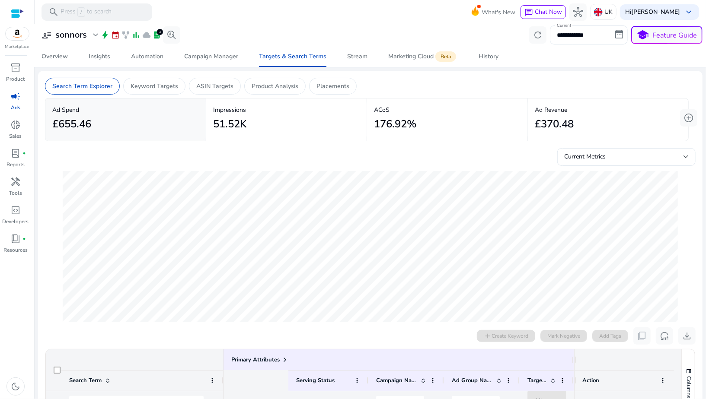
scroll to position [0, 191]
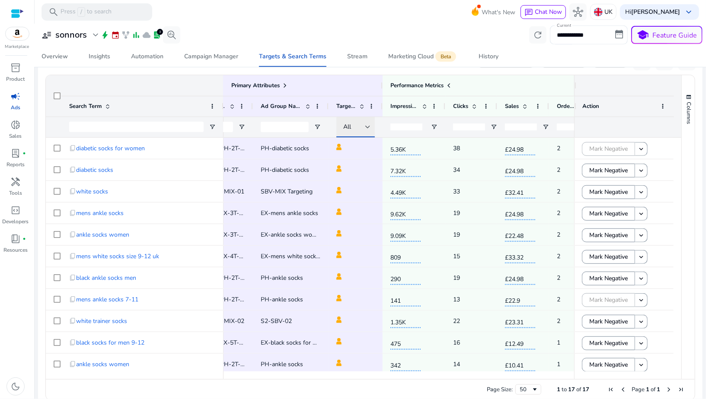
click at [363, 127] on div "All" at bounding box center [354, 127] width 22 height 10
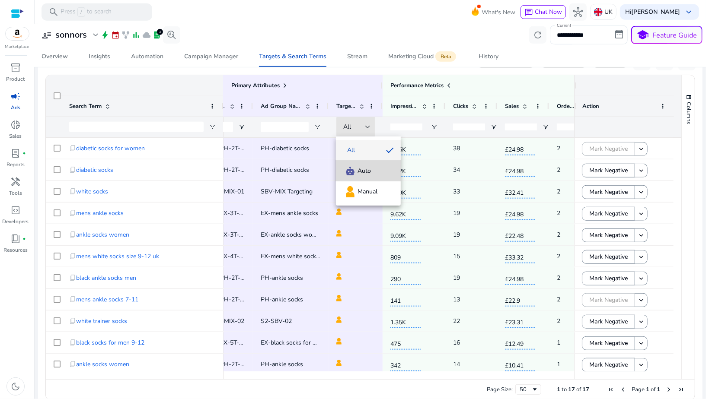
click at [363, 165] on mat-option "Auto" at bounding box center [368, 171] width 65 height 21
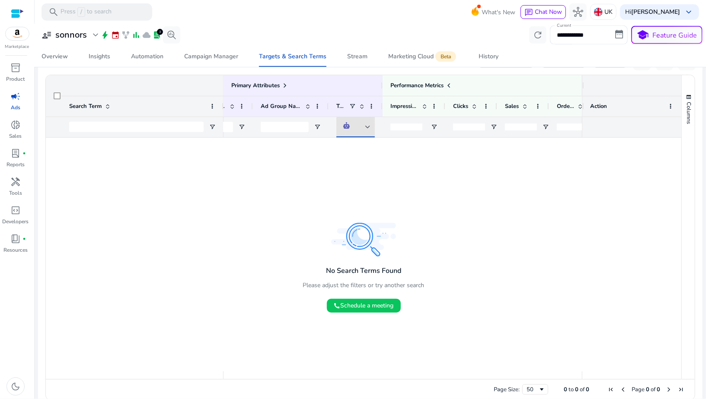
scroll to position [103, 0]
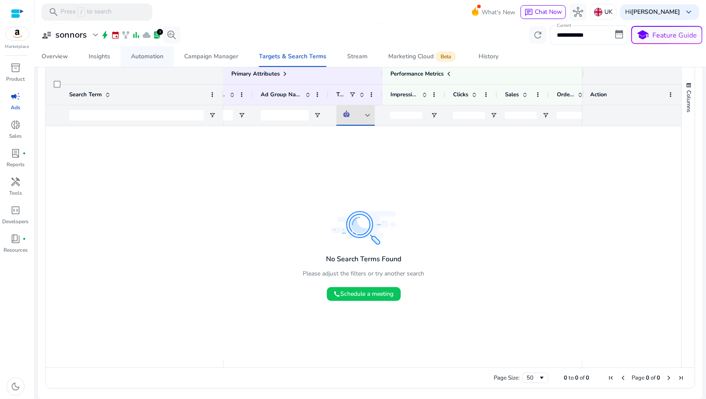
click at [134, 59] on div "Automation" at bounding box center [147, 57] width 32 height 6
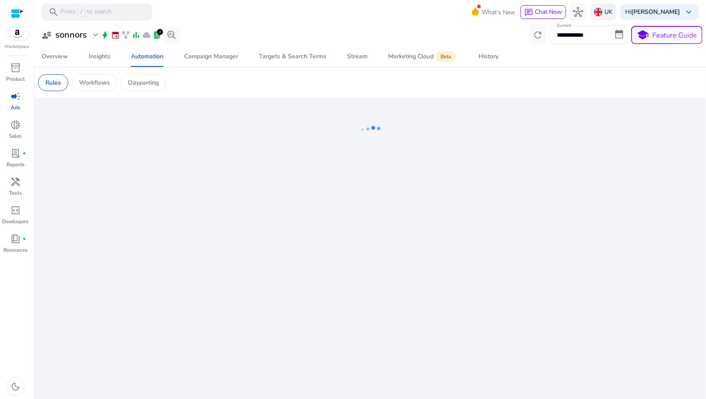
click at [603, 12] on img at bounding box center [598, 12] width 9 height 9
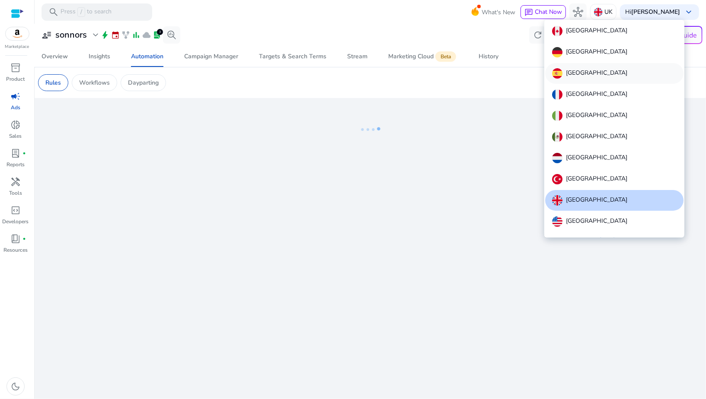
scroll to position [10, 0]
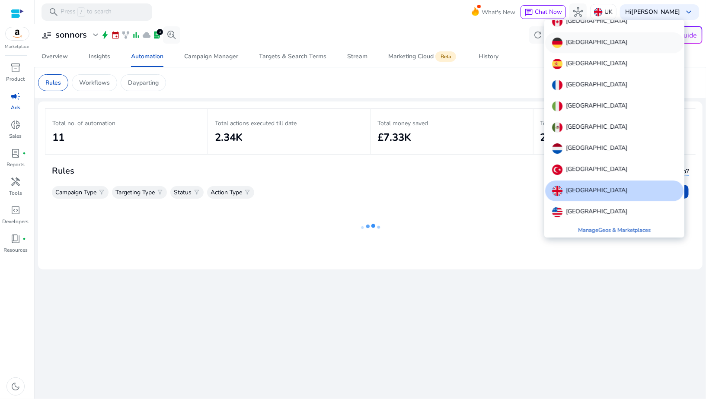
click at [570, 41] on p "[GEOGRAPHIC_DATA]" at bounding box center [596, 43] width 61 height 10
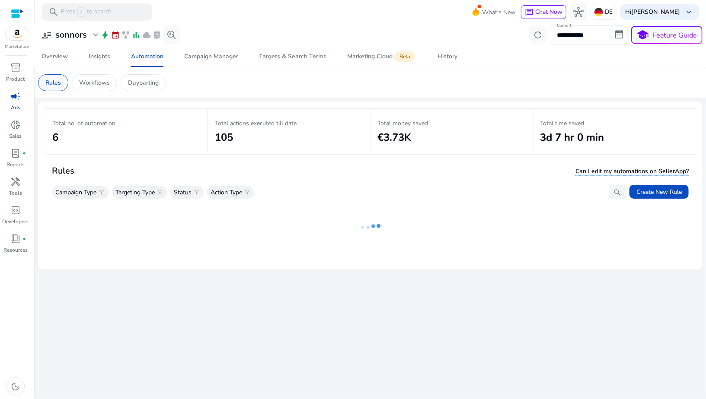
click at [51, 81] on p "Rules" at bounding box center [53, 82] width 16 height 9
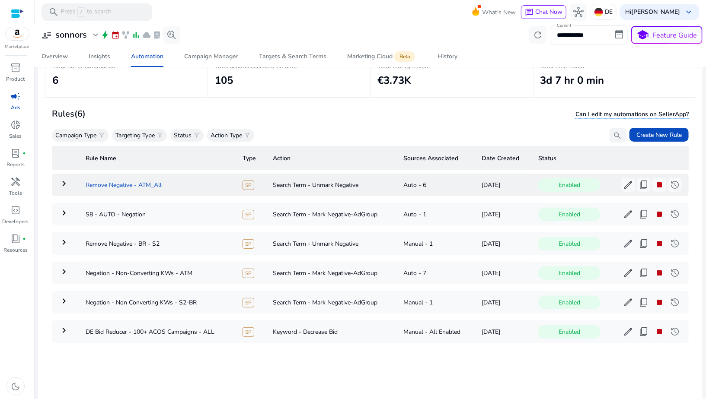
scroll to position [62, 0]
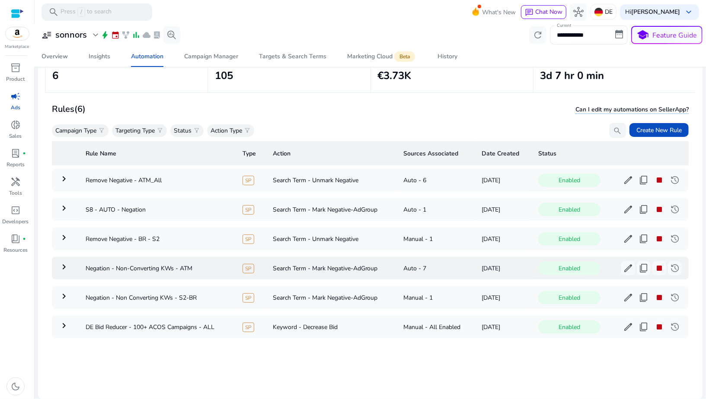
click at [69, 266] on mat-icon "keyboard_arrow_right" at bounding box center [64, 267] width 10 height 10
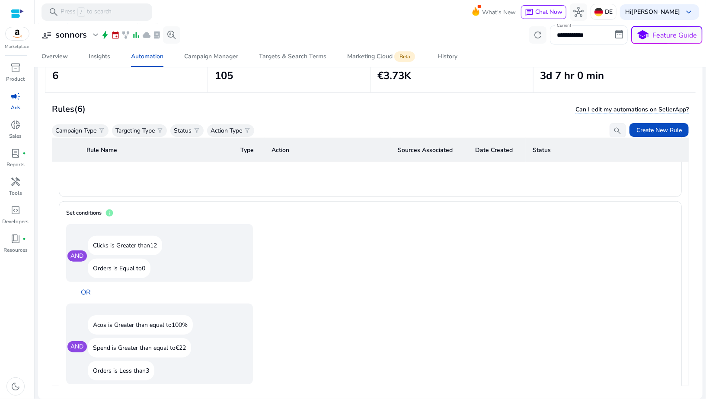
scroll to position [611, 0]
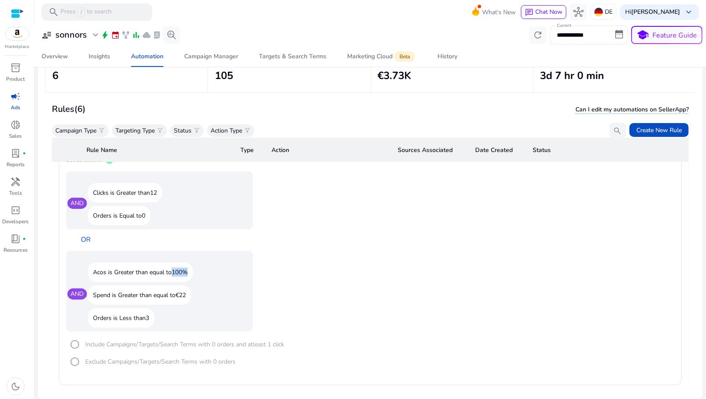
drag, startPoint x: 174, startPoint y: 268, endPoint x: 197, endPoint y: 269, distance: 22.9
click at [197, 269] on div "Acos is Greater than equal to 100%" at bounding box center [165, 272] width 154 height 19
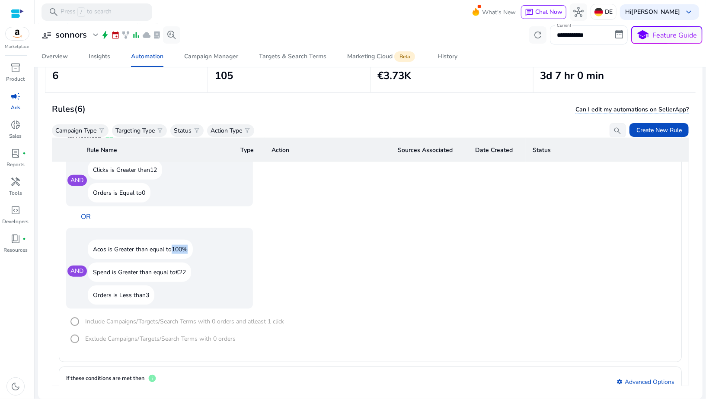
scroll to position [634, 0]
drag, startPoint x: 177, startPoint y: 268, endPoint x: 207, endPoint y: 268, distance: 29.4
click at [207, 268] on div "Spend is Greater than equal to €22" at bounding box center [165, 271] width 154 height 19
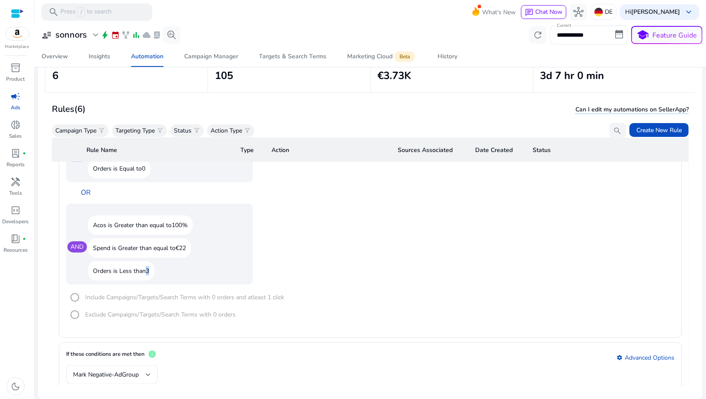
drag, startPoint x: 146, startPoint y: 271, endPoint x: 204, endPoint y: 279, distance: 58.0
click at [204, 279] on div "AND Acos is Greater than equal to 100% Spend is Greater than equal to €22 Order…" at bounding box center [159, 244] width 187 height 81
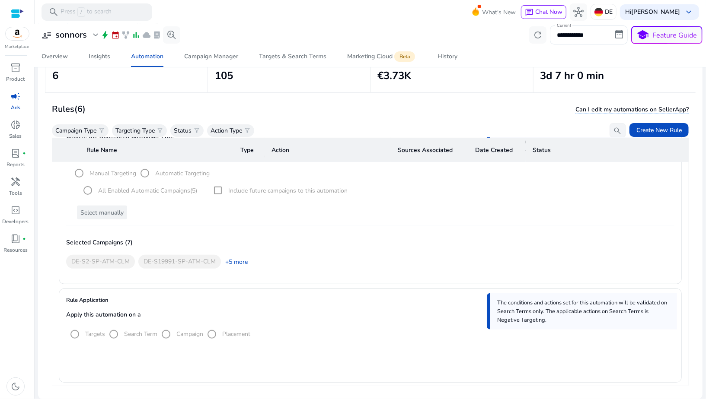
scroll to position [214, 0]
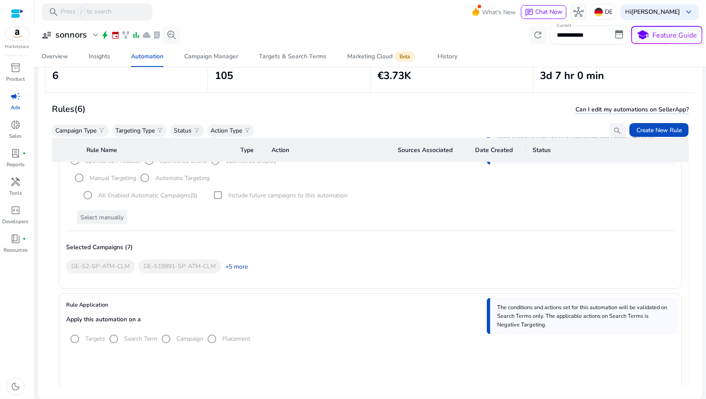
click at [242, 265] on link "+5 more" at bounding box center [234, 266] width 27 height 9
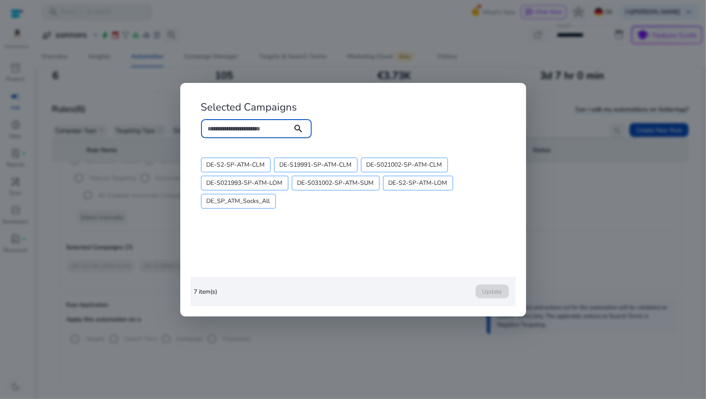
click at [458, 74] on div at bounding box center [353, 199] width 706 height 399
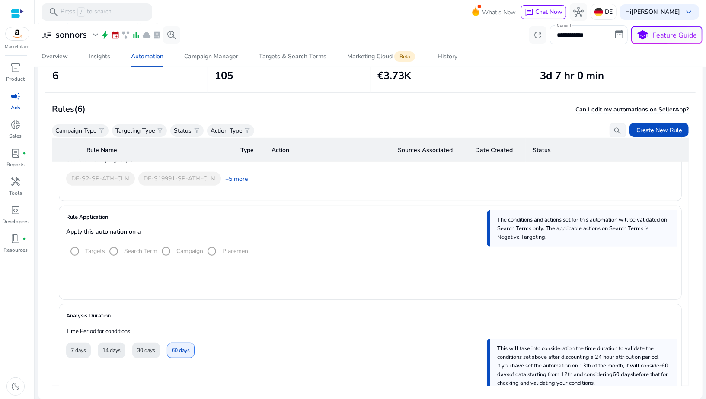
scroll to position [296, 0]
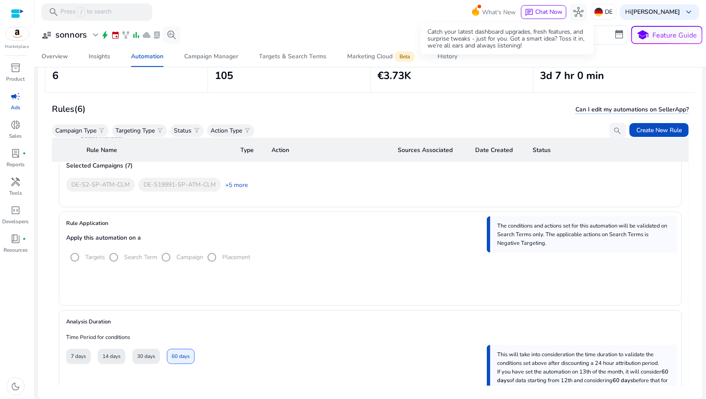
click at [479, 12] on icon at bounding box center [475, 10] width 7 height 9
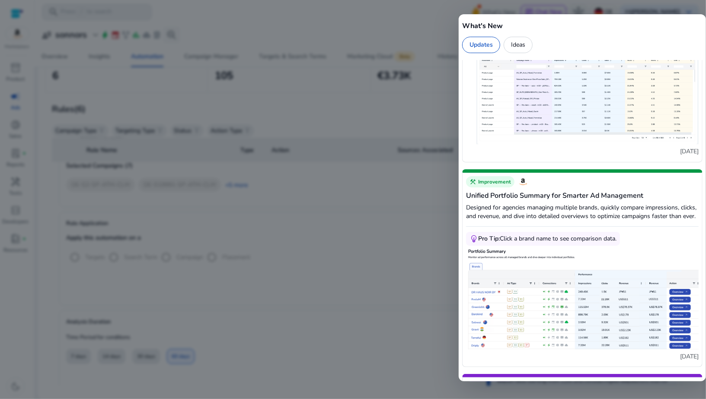
scroll to position [0, 0]
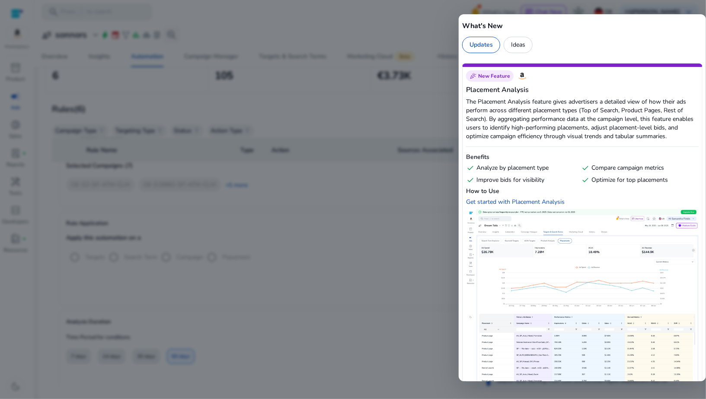
click at [354, 29] on div at bounding box center [353, 199] width 706 height 399
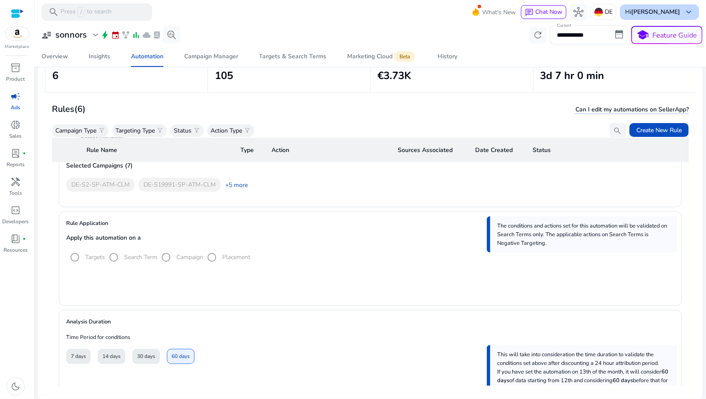
click at [656, 12] on b "[PERSON_NAME]" at bounding box center [655, 12] width 49 height 8
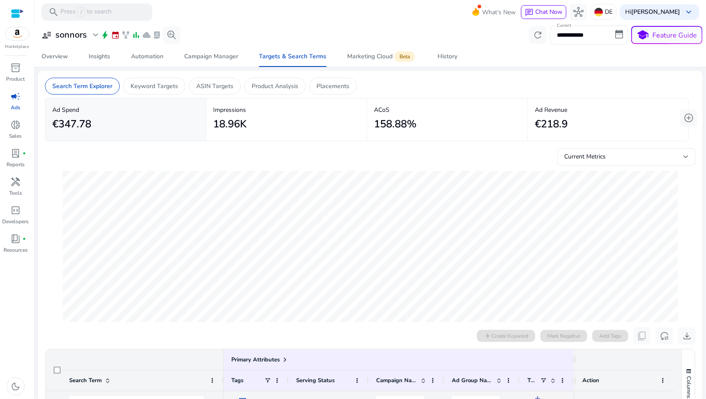
scroll to position [0, 10]
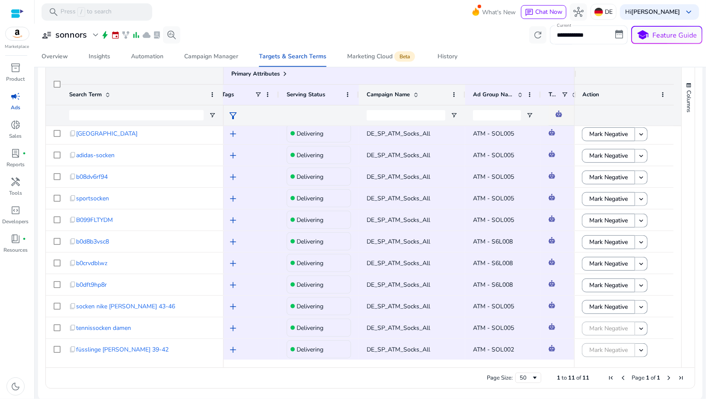
drag, startPoint x: 433, startPoint y: 94, endPoint x: 463, endPoint y: 92, distance: 30.7
click at [463, 92] on div at bounding box center [464, 95] width 3 height 20
